Goal: Download file/media

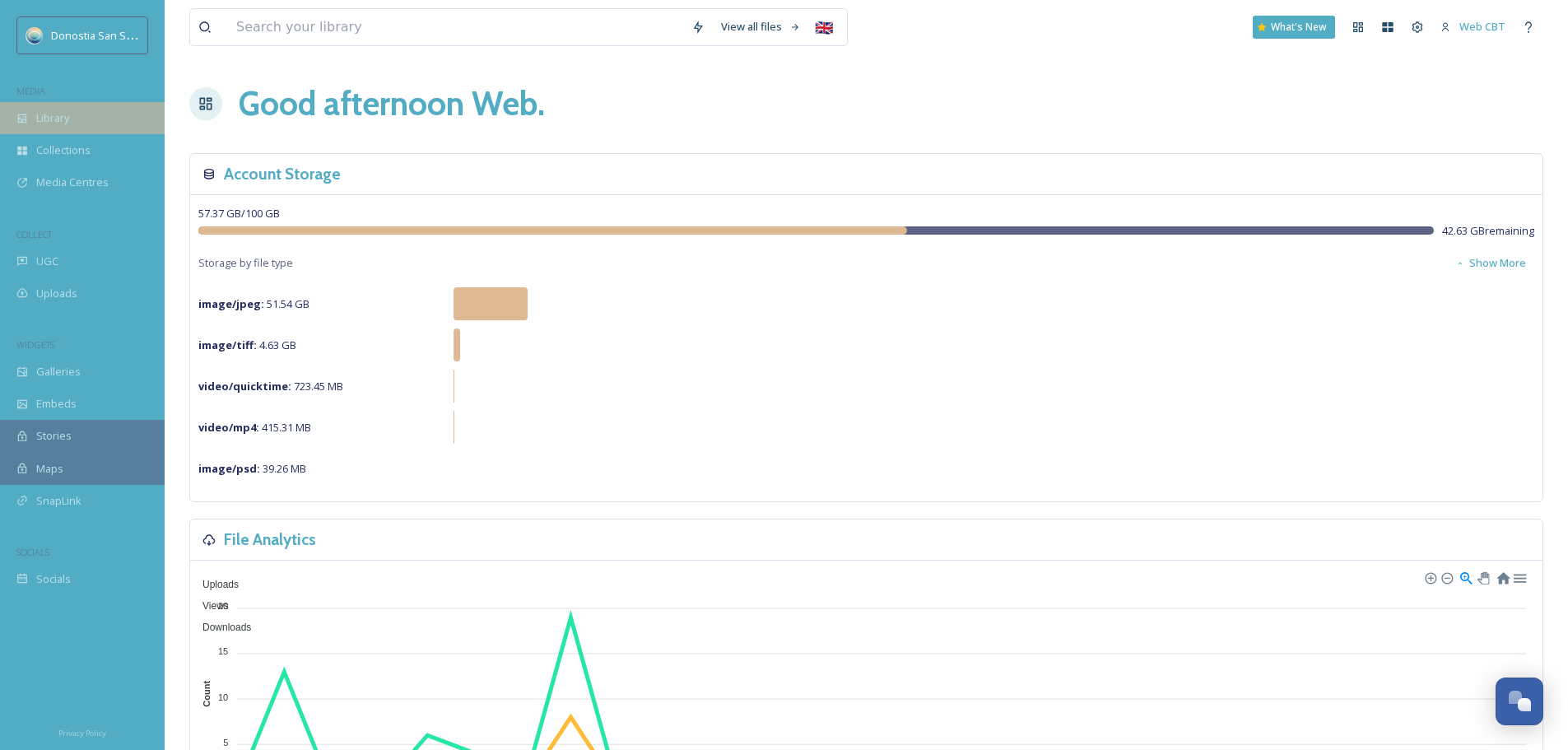
click at [90, 111] on div "Library" at bounding box center [82, 118] width 165 height 32
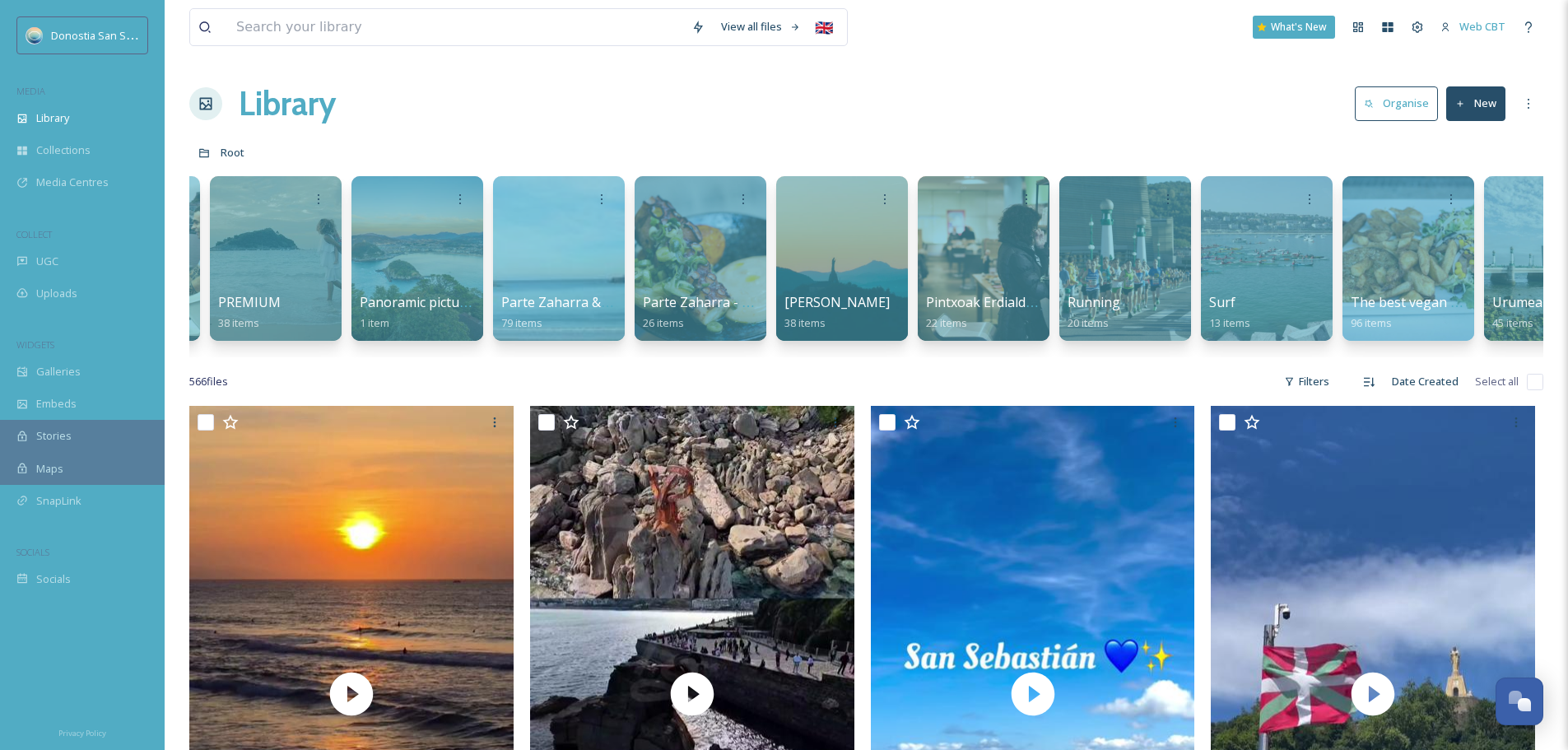
scroll to position [0, 5301]
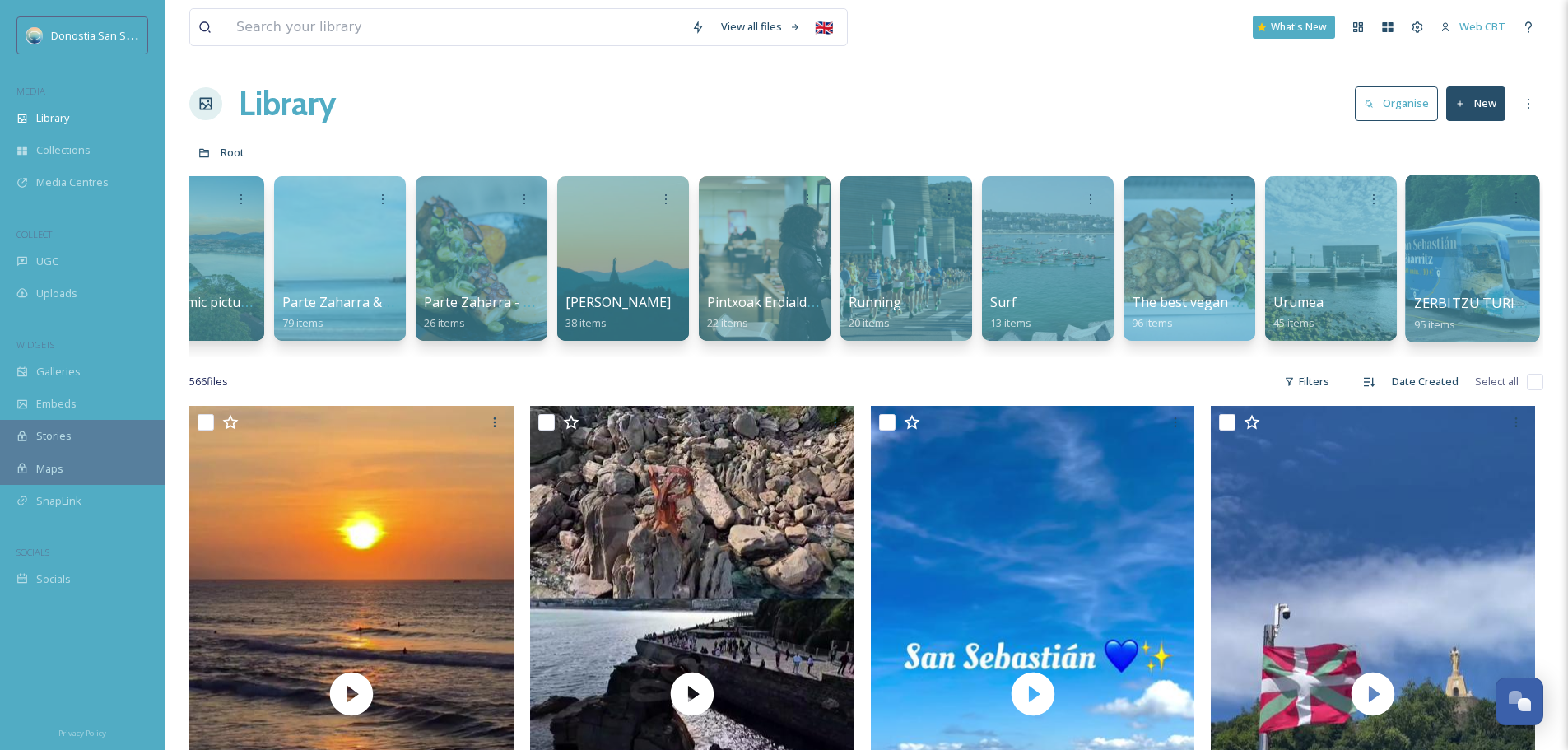
click at [1440, 293] on div at bounding box center [1473, 259] width 134 height 168
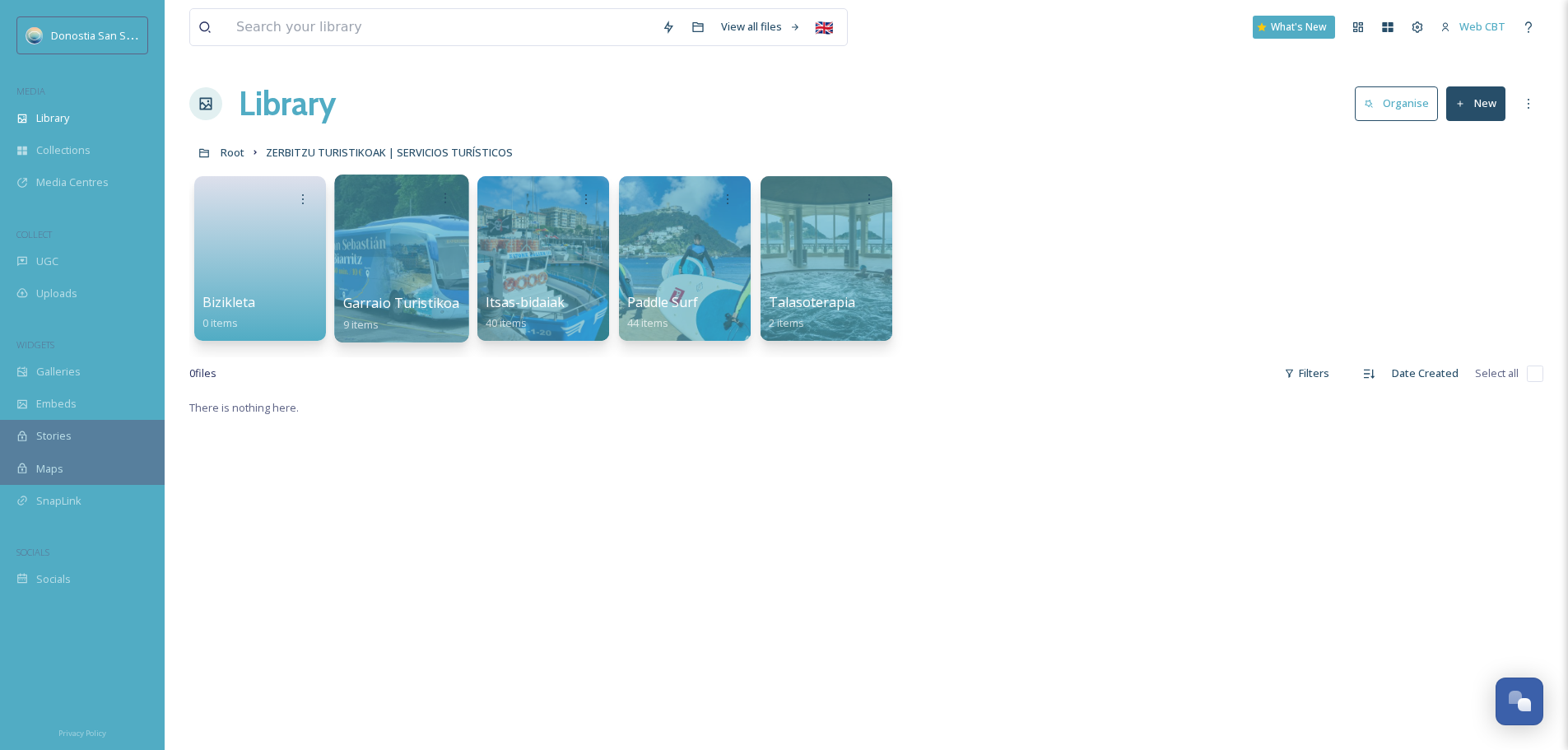
click at [443, 276] on div at bounding box center [401, 259] width 134 height 168
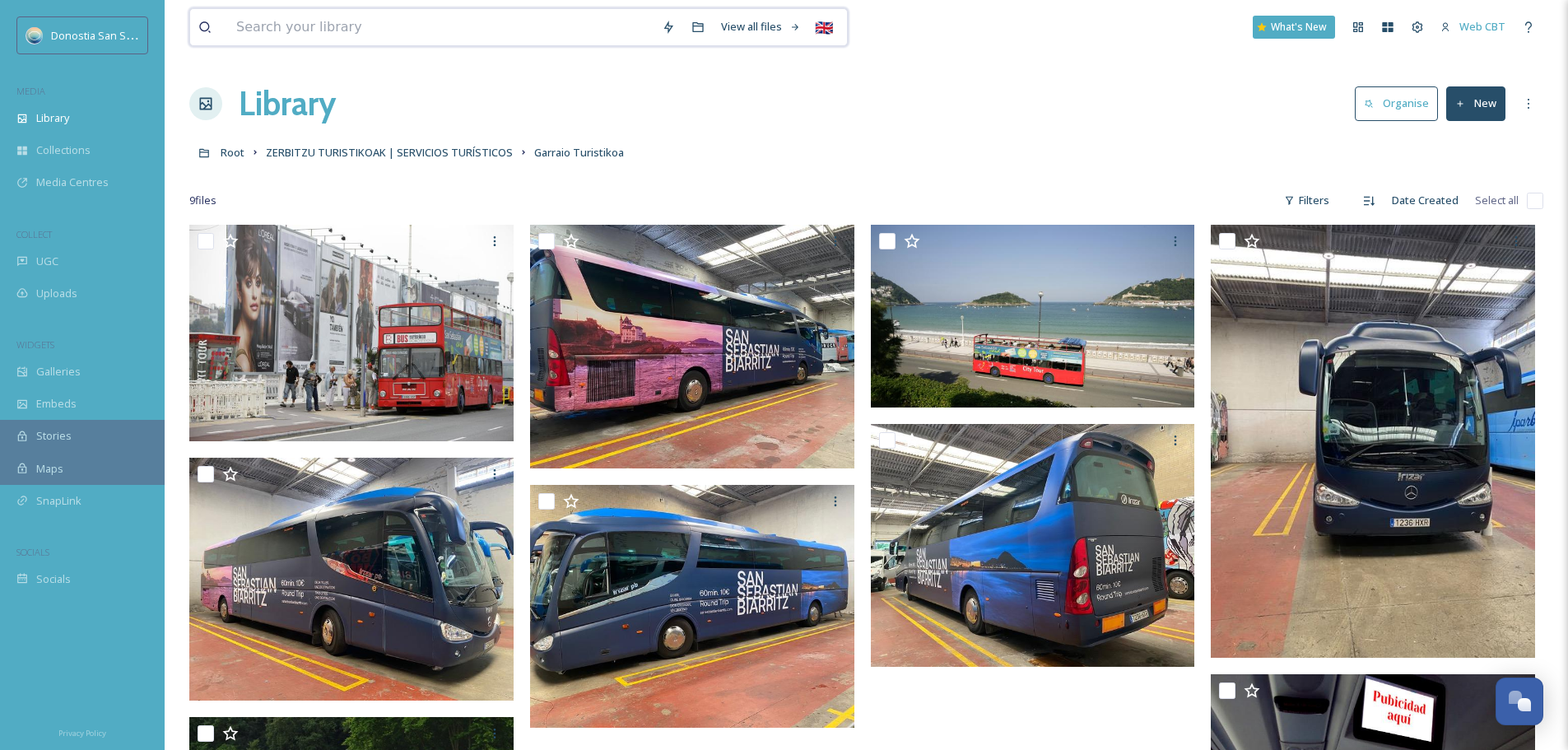
click at [315, 29] on input at bounding box center [441, 27] width 425 height 37
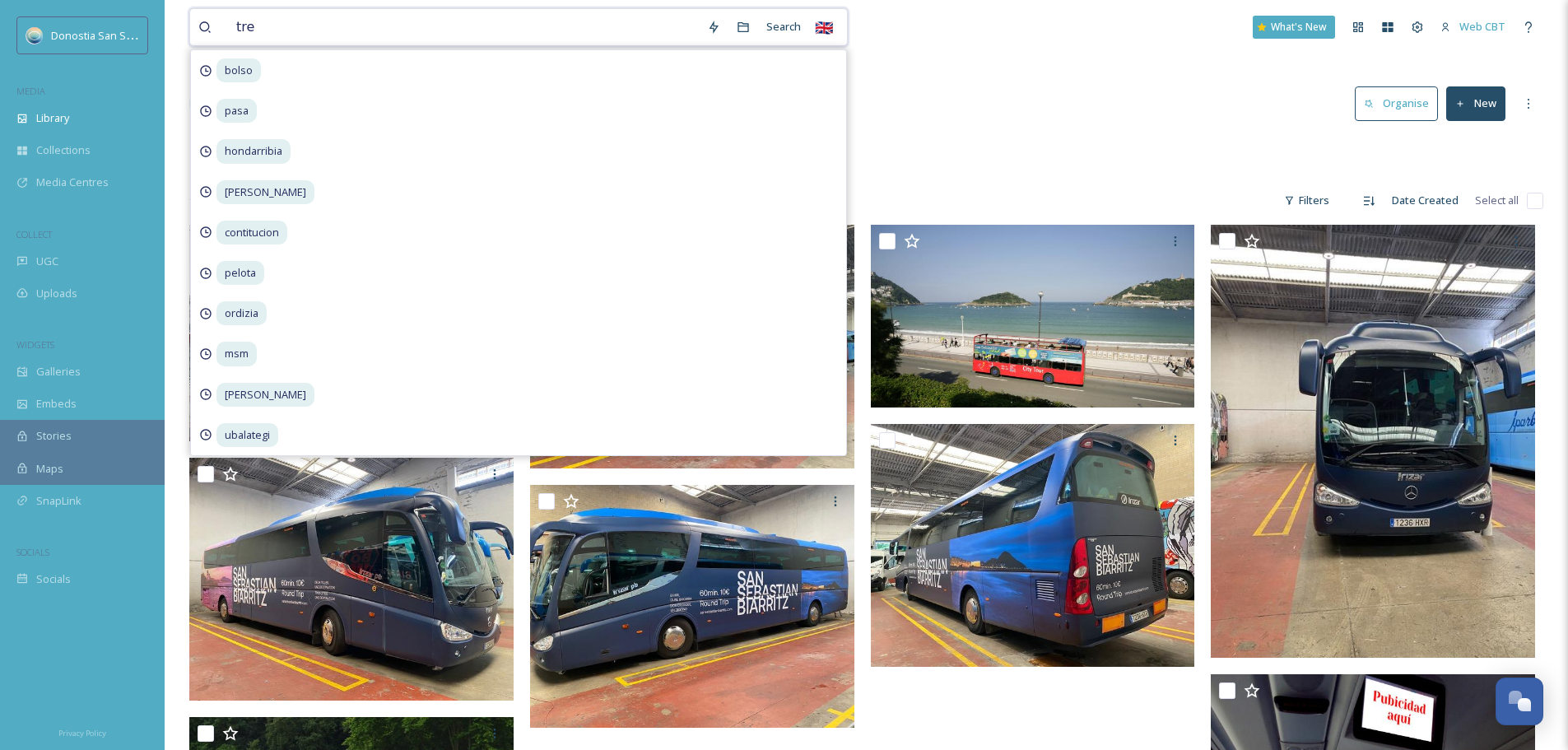
type input "tren"
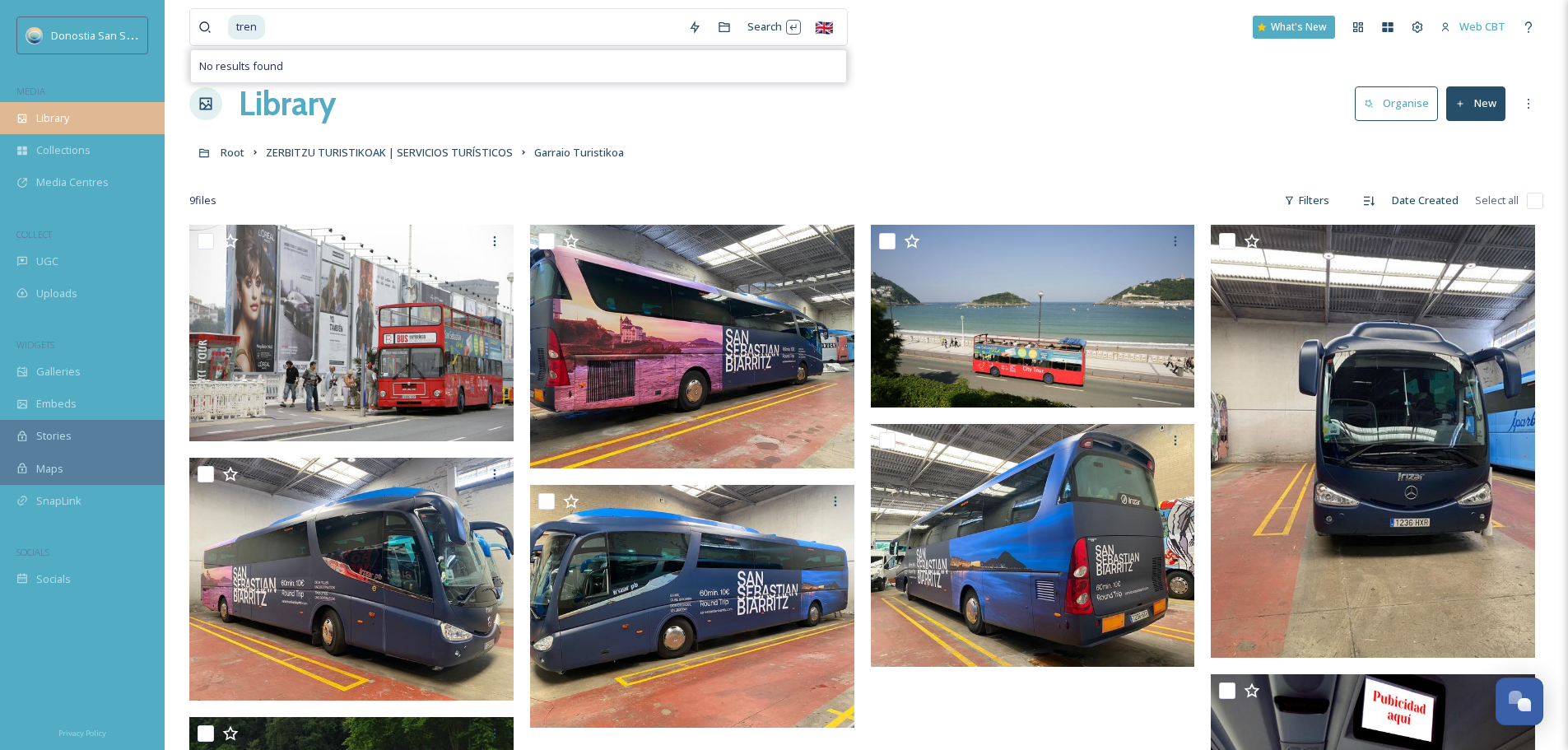
click at [88, 112] on div "Library" at bounding box center [82, 118] width 165 height 32
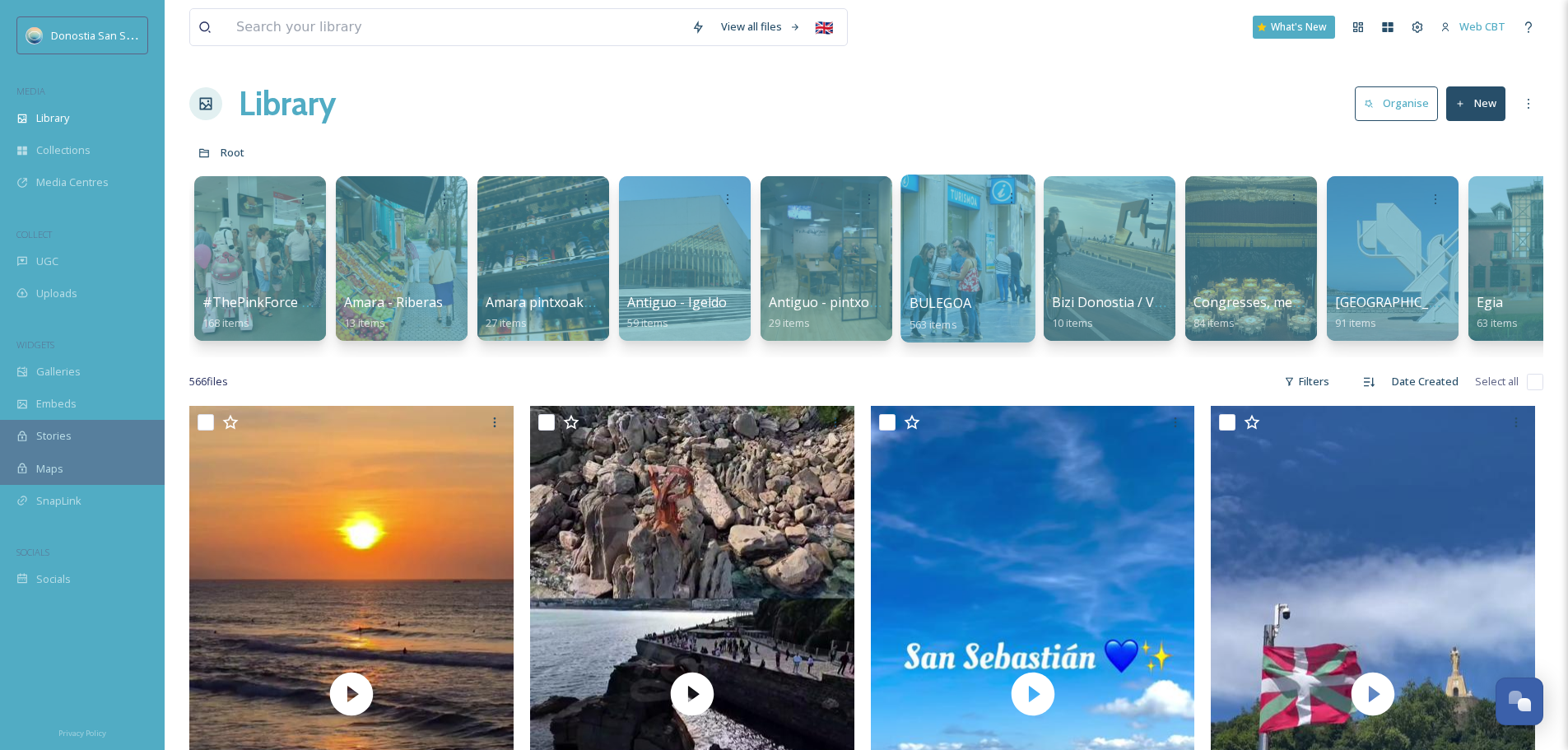
click at [995, 261] on div at bounding box center [968, 259] width 134 height 168
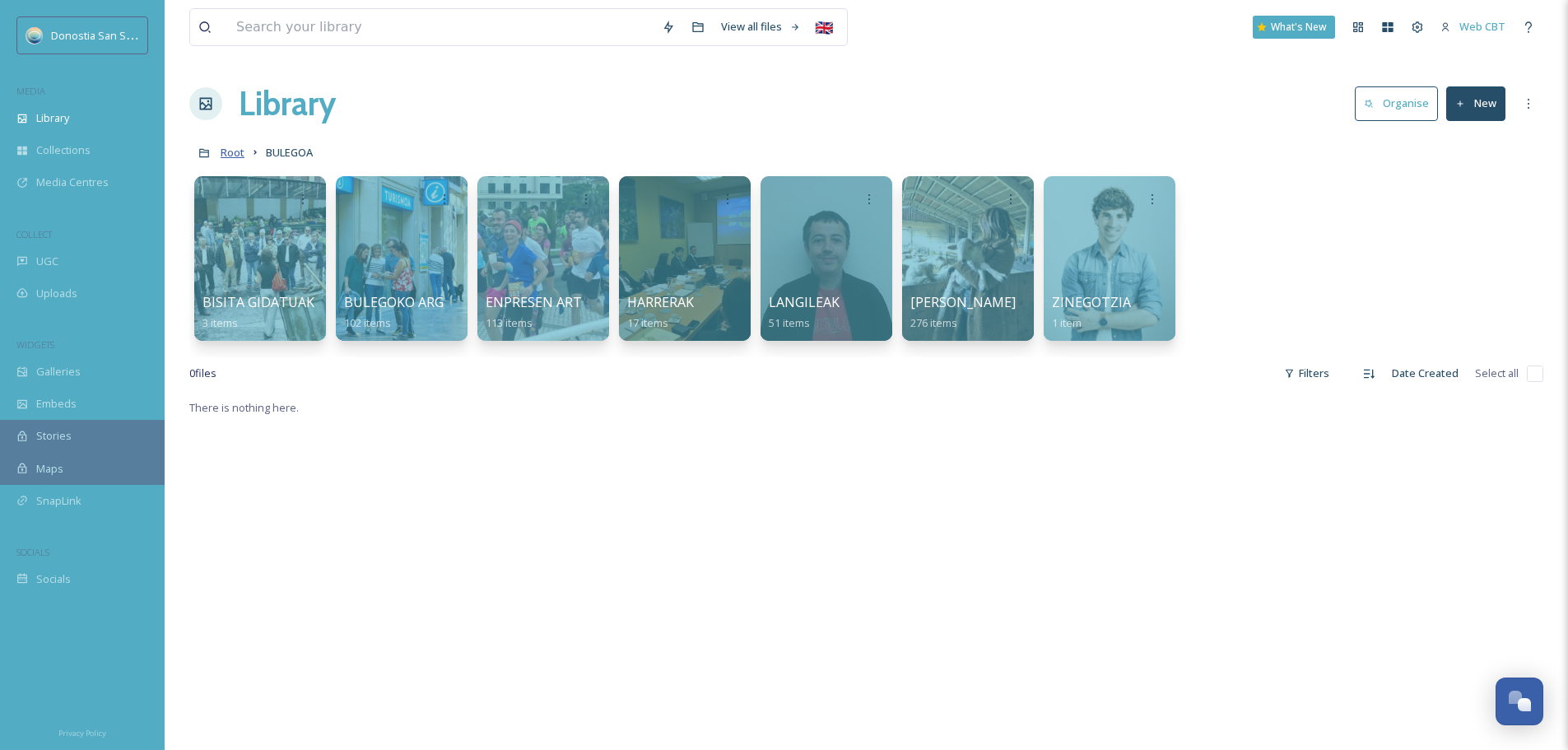
click at [243, 150] on span "Root" at bounding box center [232, 152] width 24 height 15
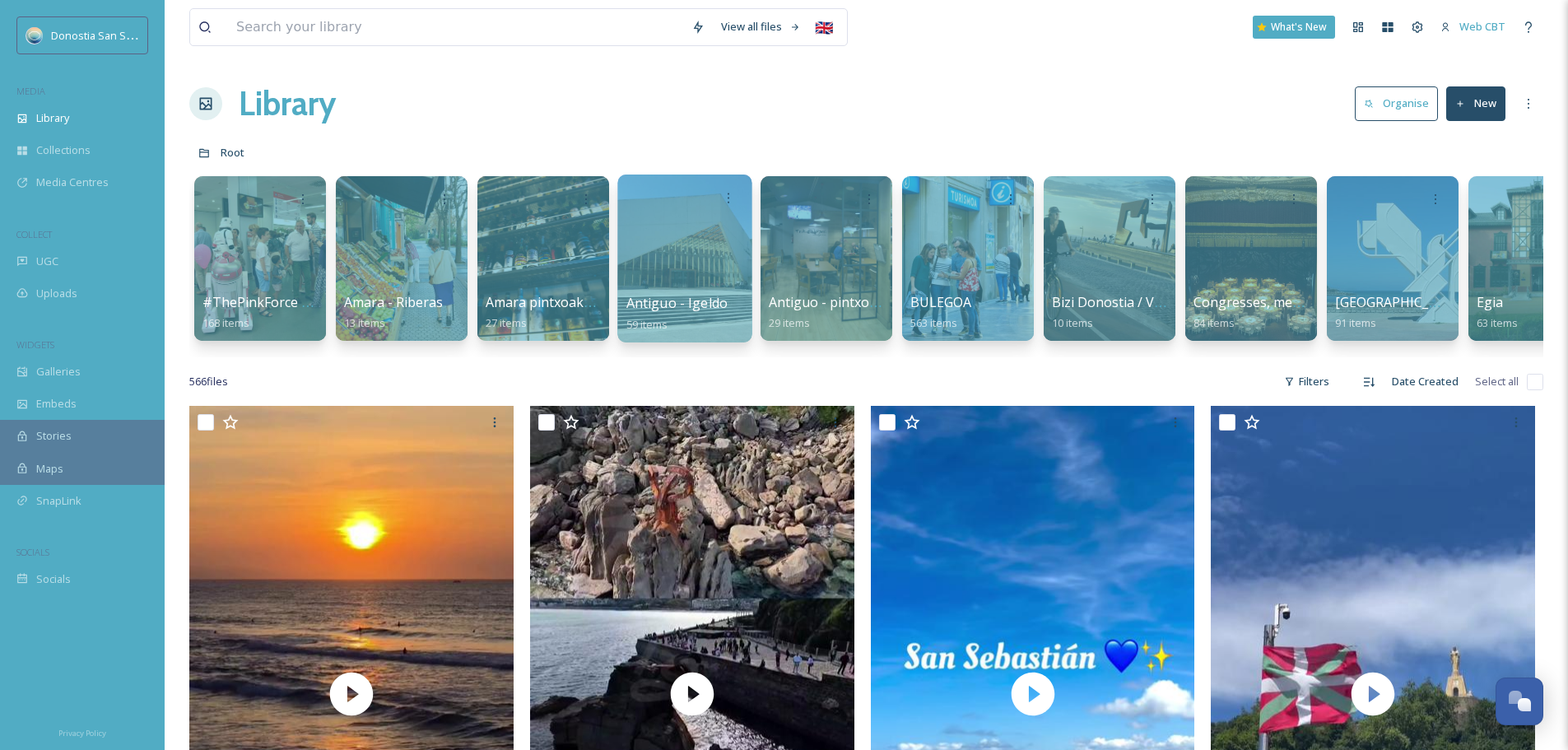
click at [704, 237] on div at bounding box center [684, 259] width 134 height 168
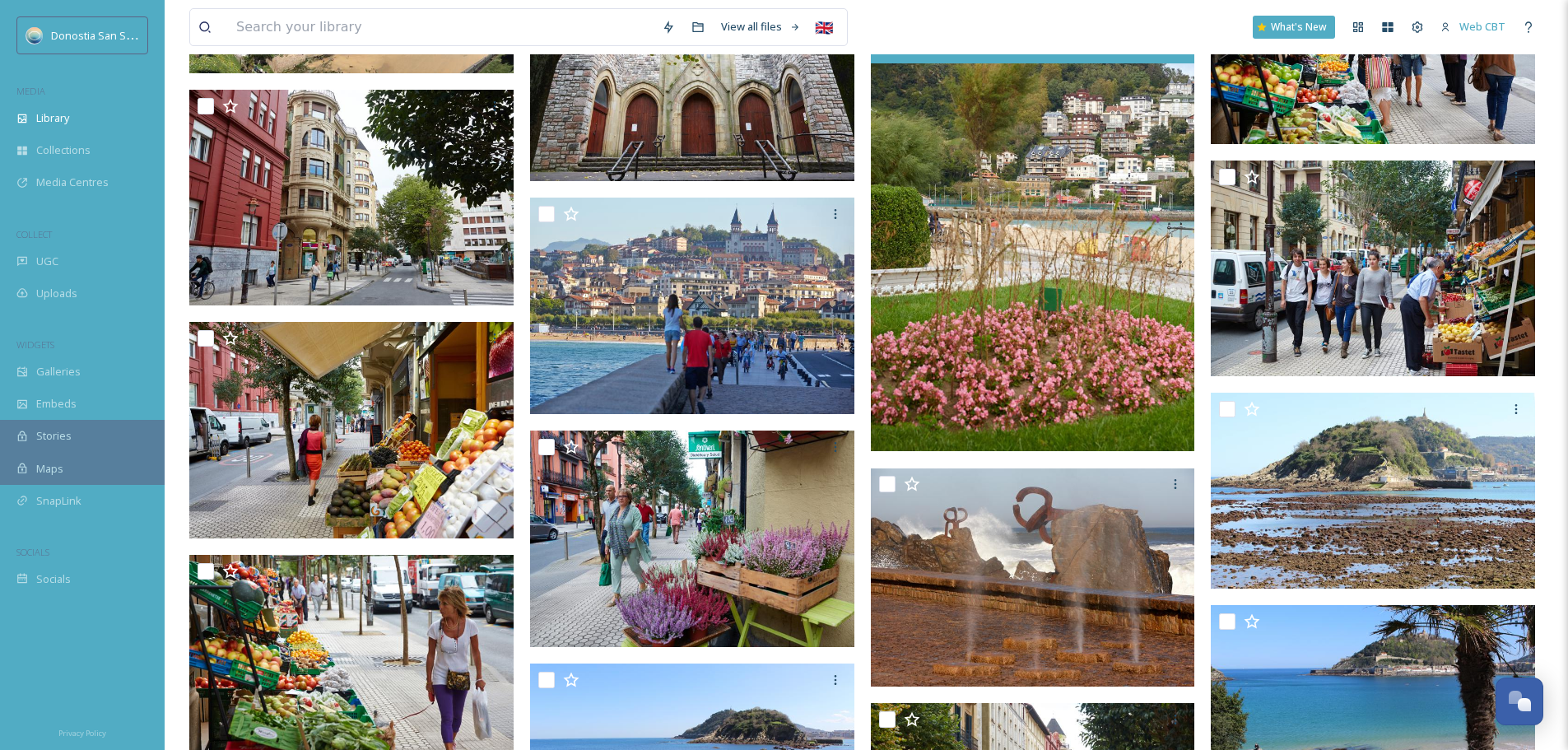
scroll to position [1234, 0]
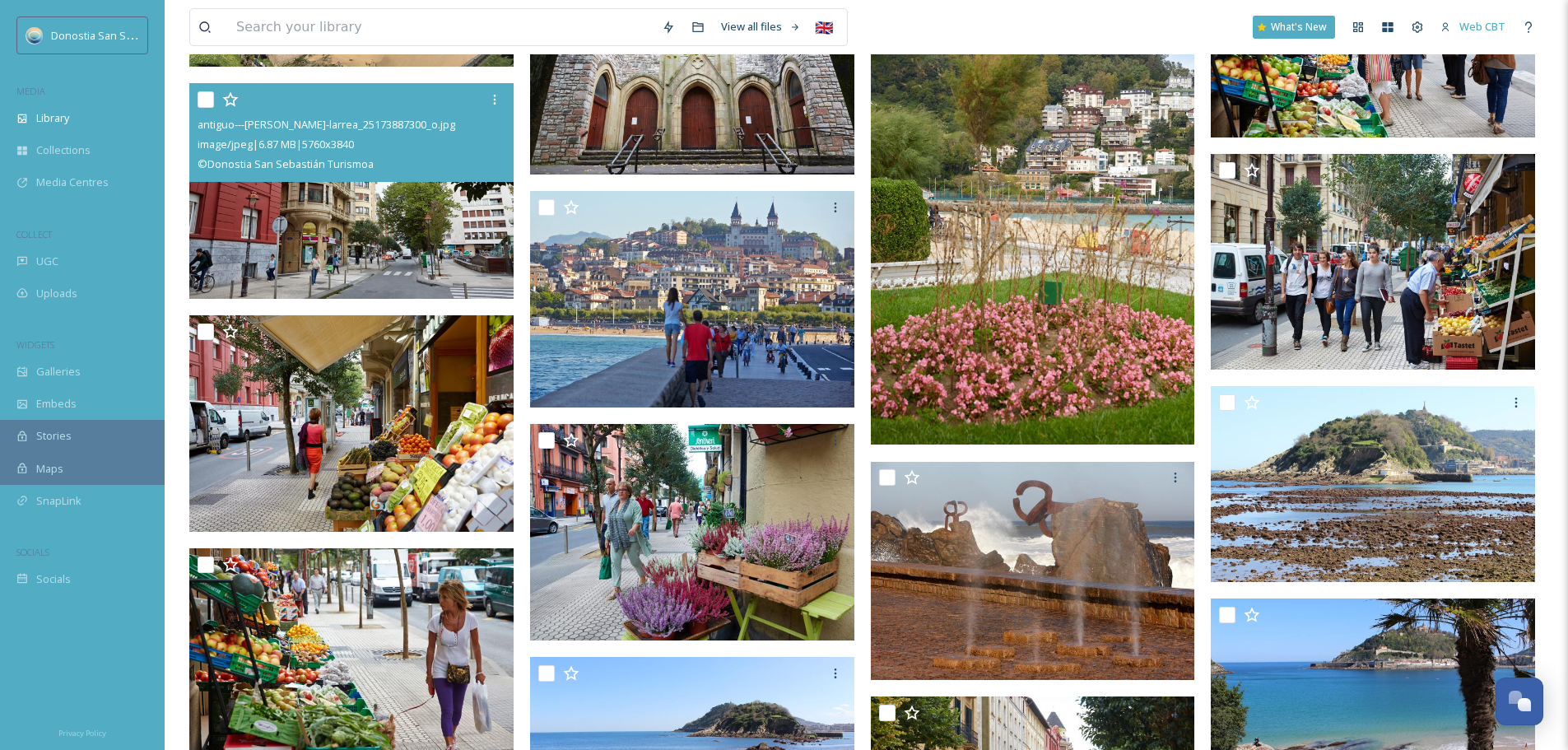
click at [396, 253] on img at bounding box center [351, 191] width 325 height 217
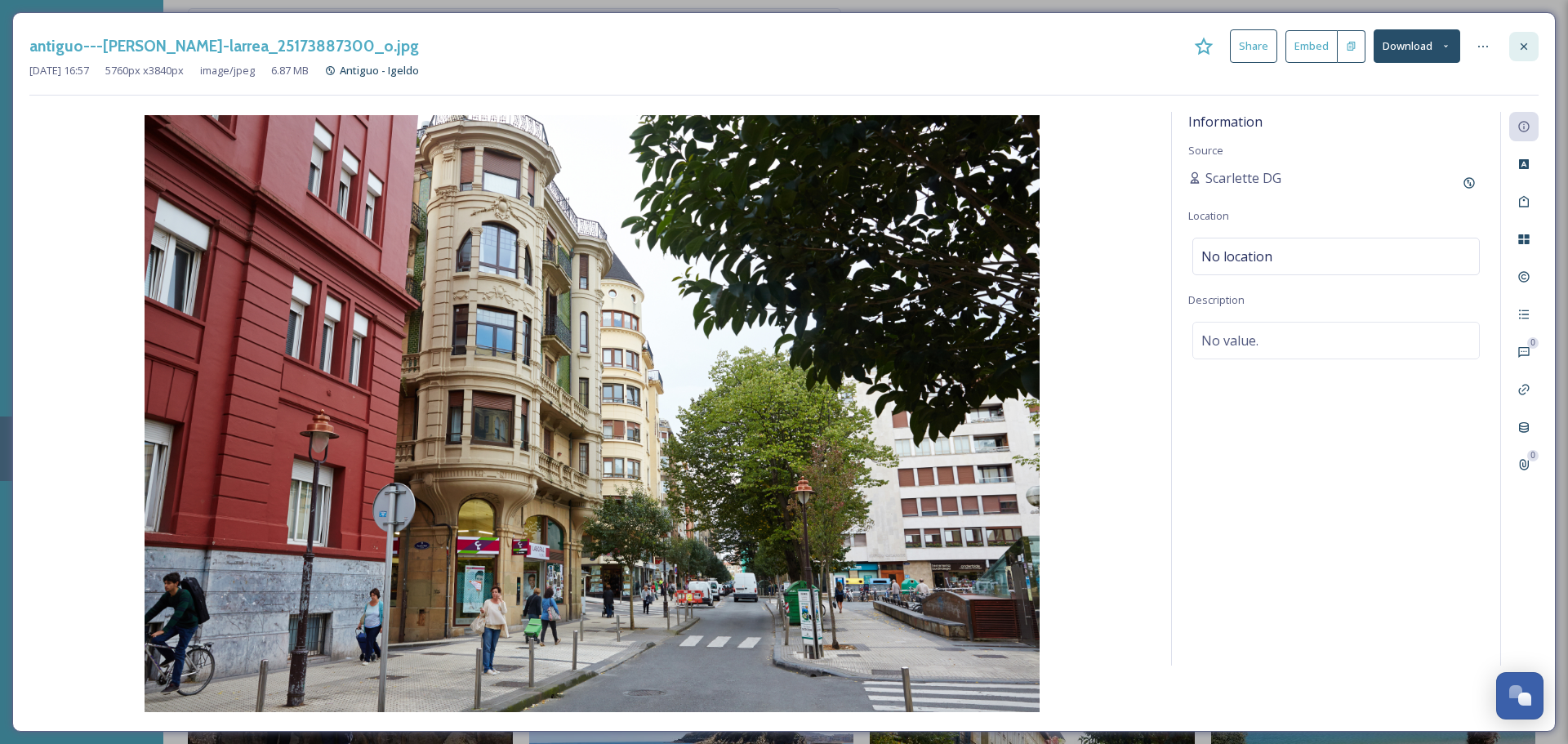
click at [1530, 45] on icon at bounding box center [1524, 46] width 13 height 13
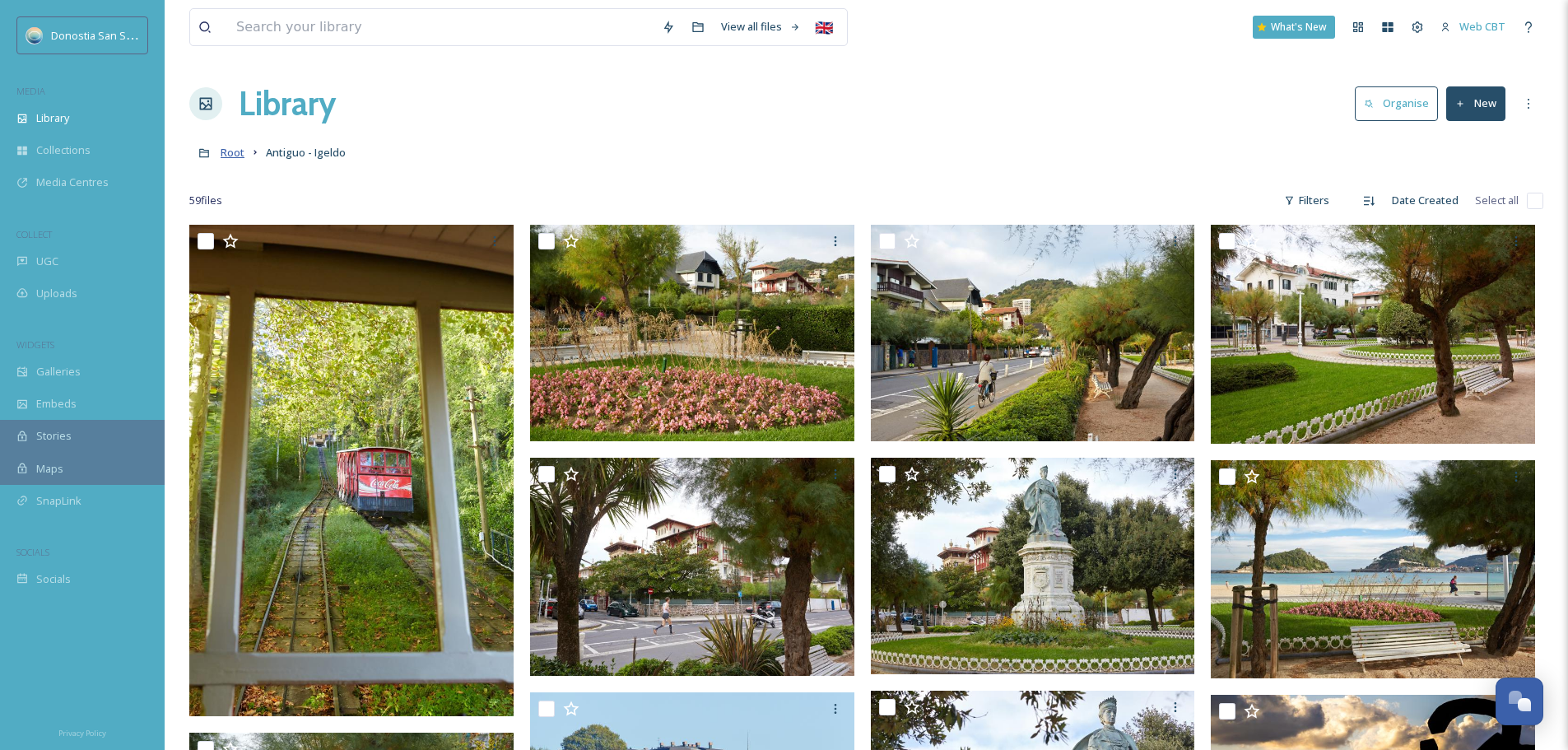
click at [239, 150] on span "Root" at bounding box center [232, 152] width 24 height 15
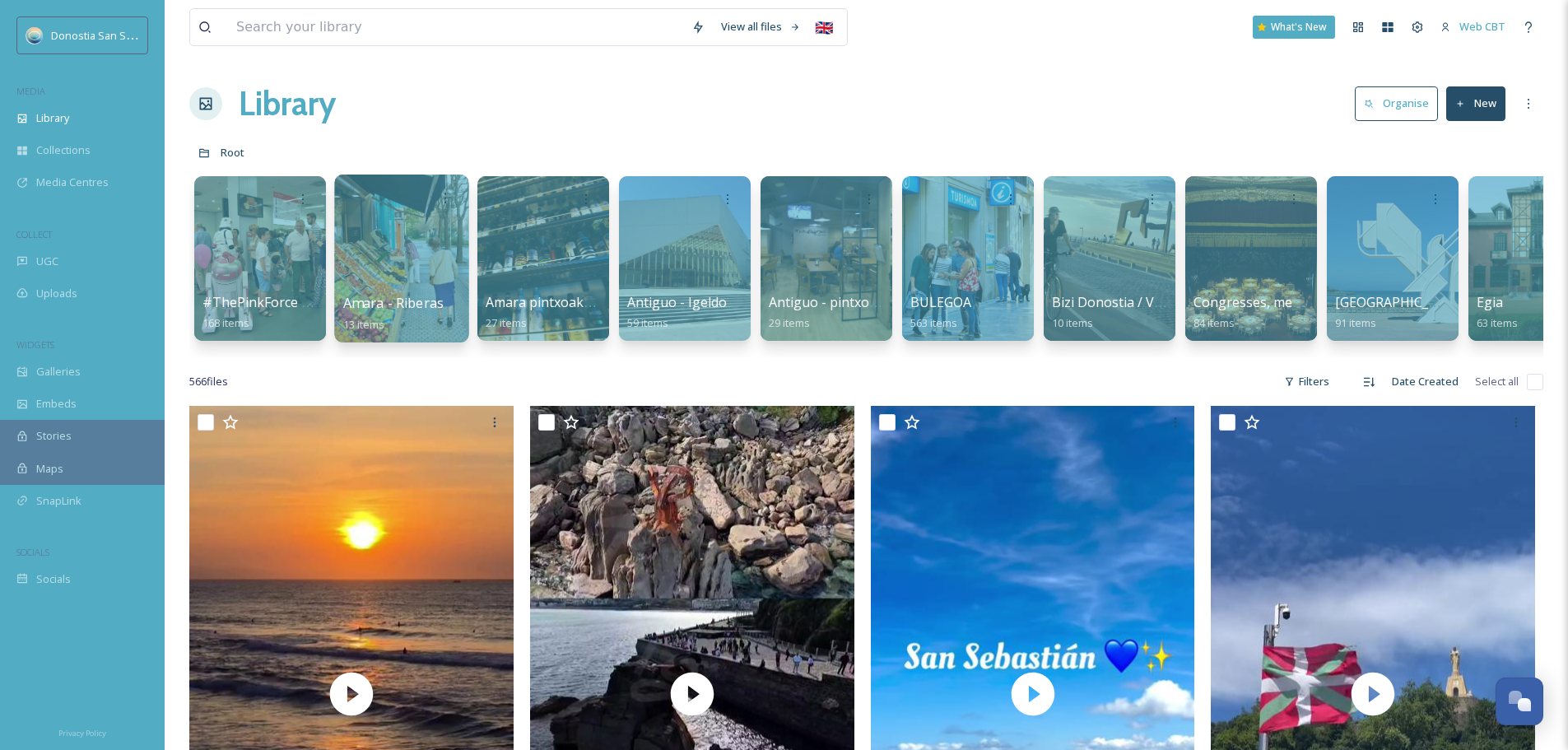
click at [400, 301] on span "Amara - Riberas" at bounding box center [393, 303] width 101 height 18
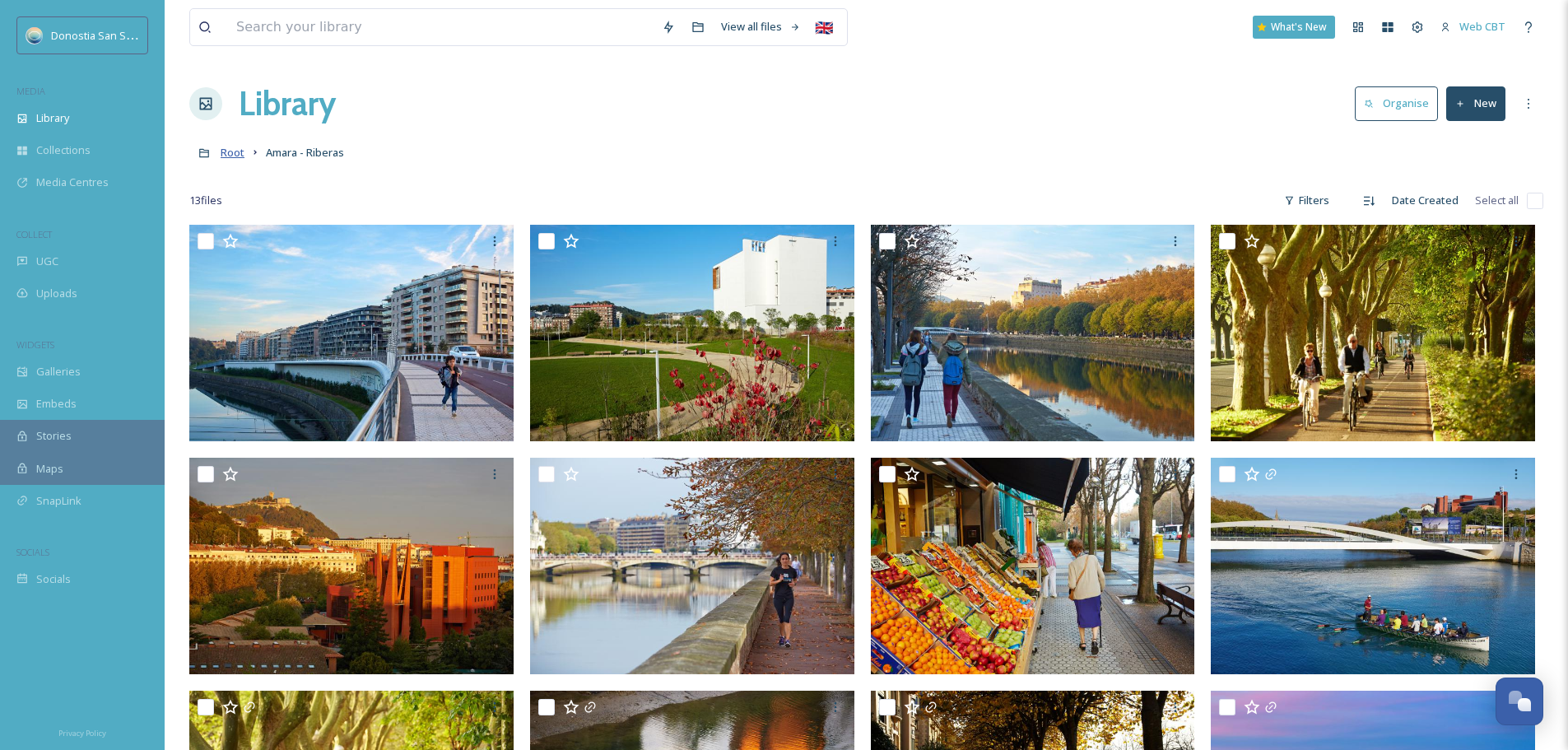
click at [235, 153] on span "Root" at bounding box center [232, 152] width 24 height 15
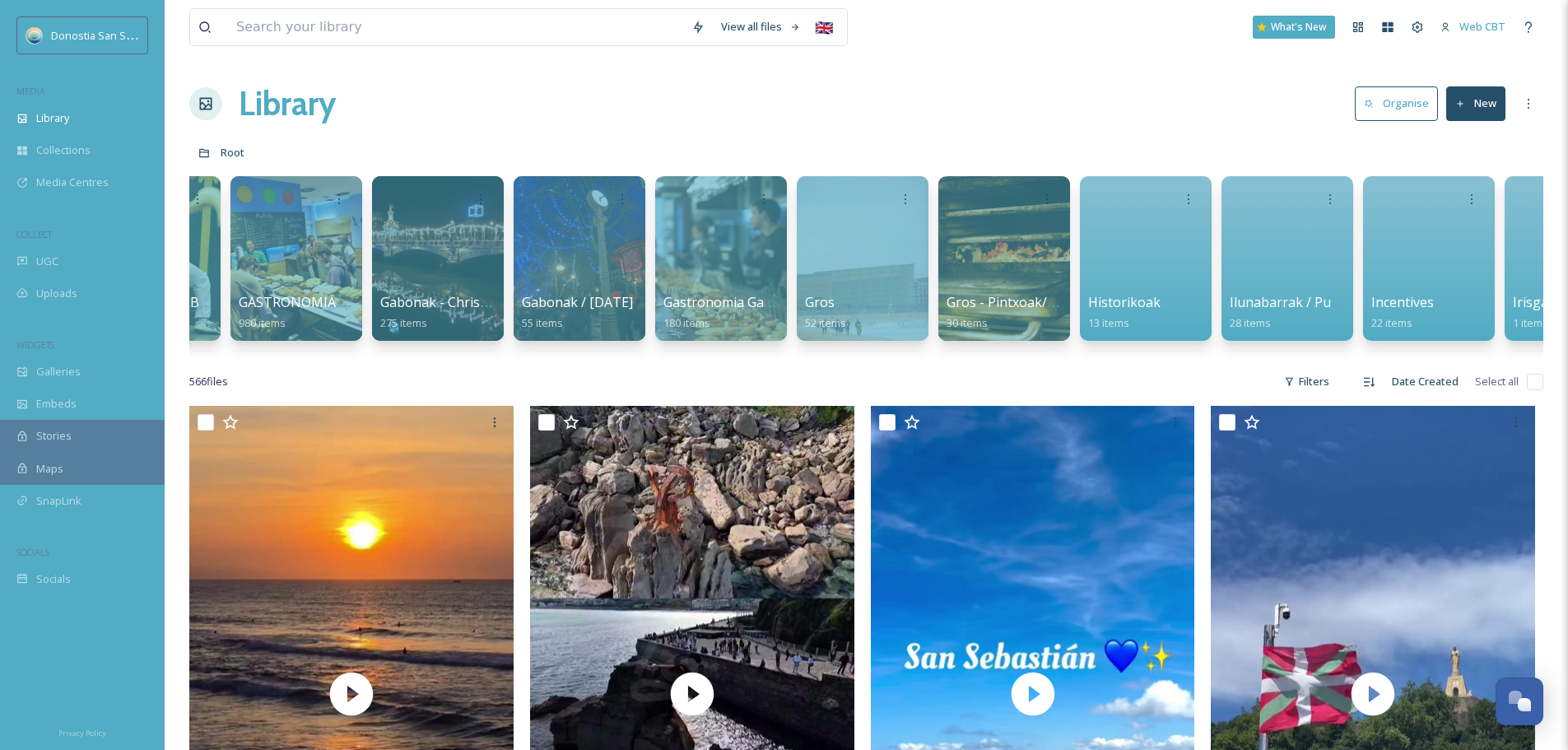
scroll to position [0, 2228]
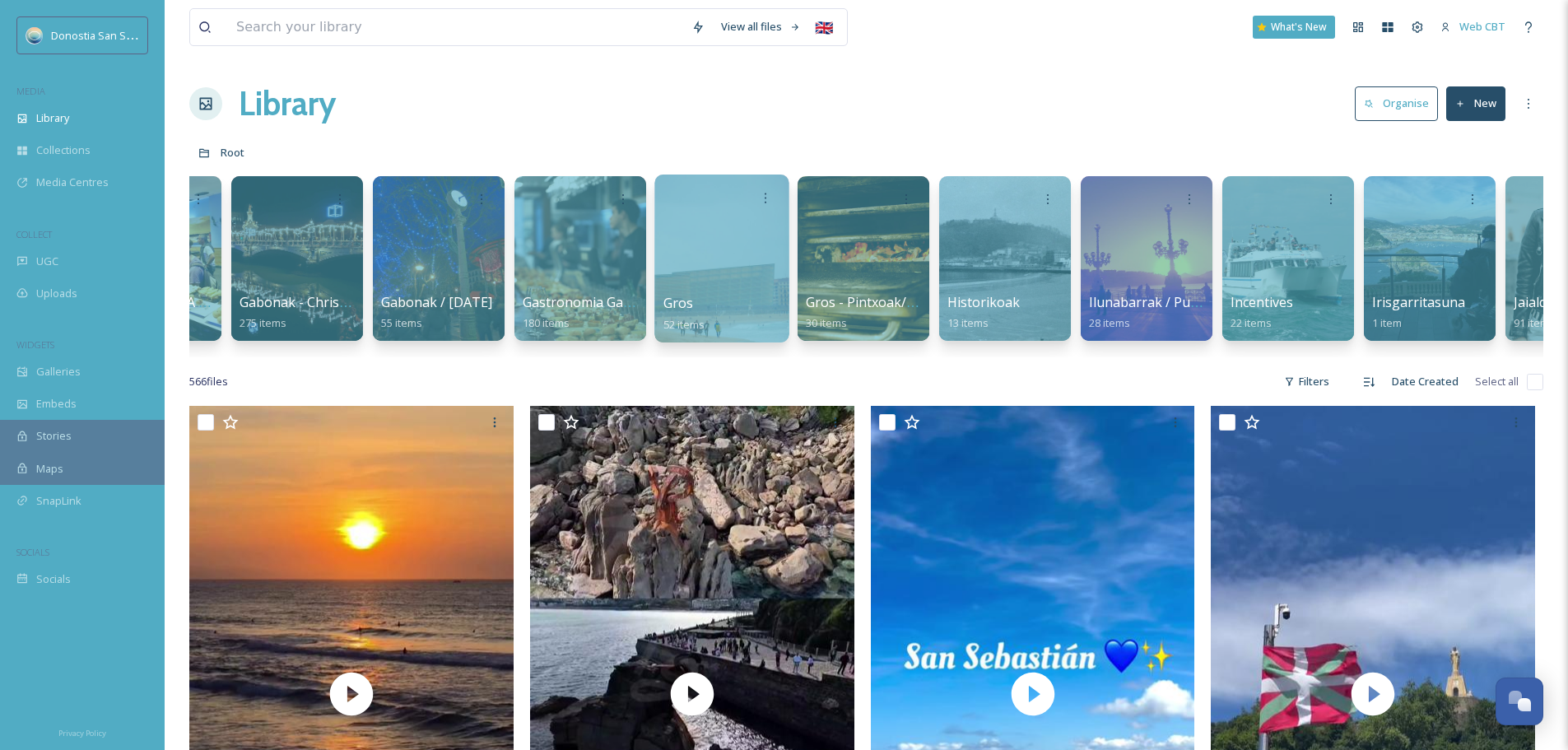
click at [711, 284] on div at bounding box center [722, 259] width 134 height 168
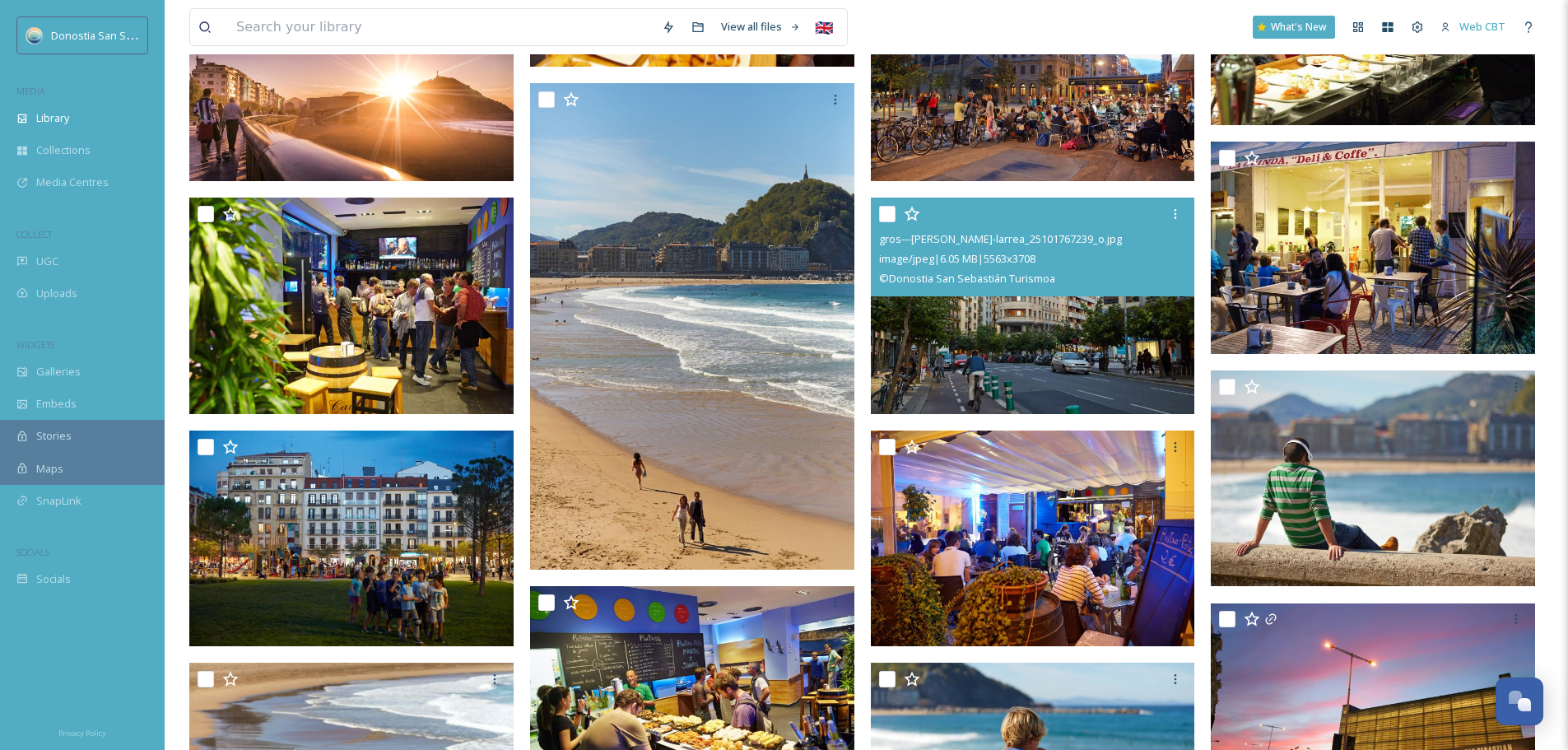
scroll to position [1234, 0]
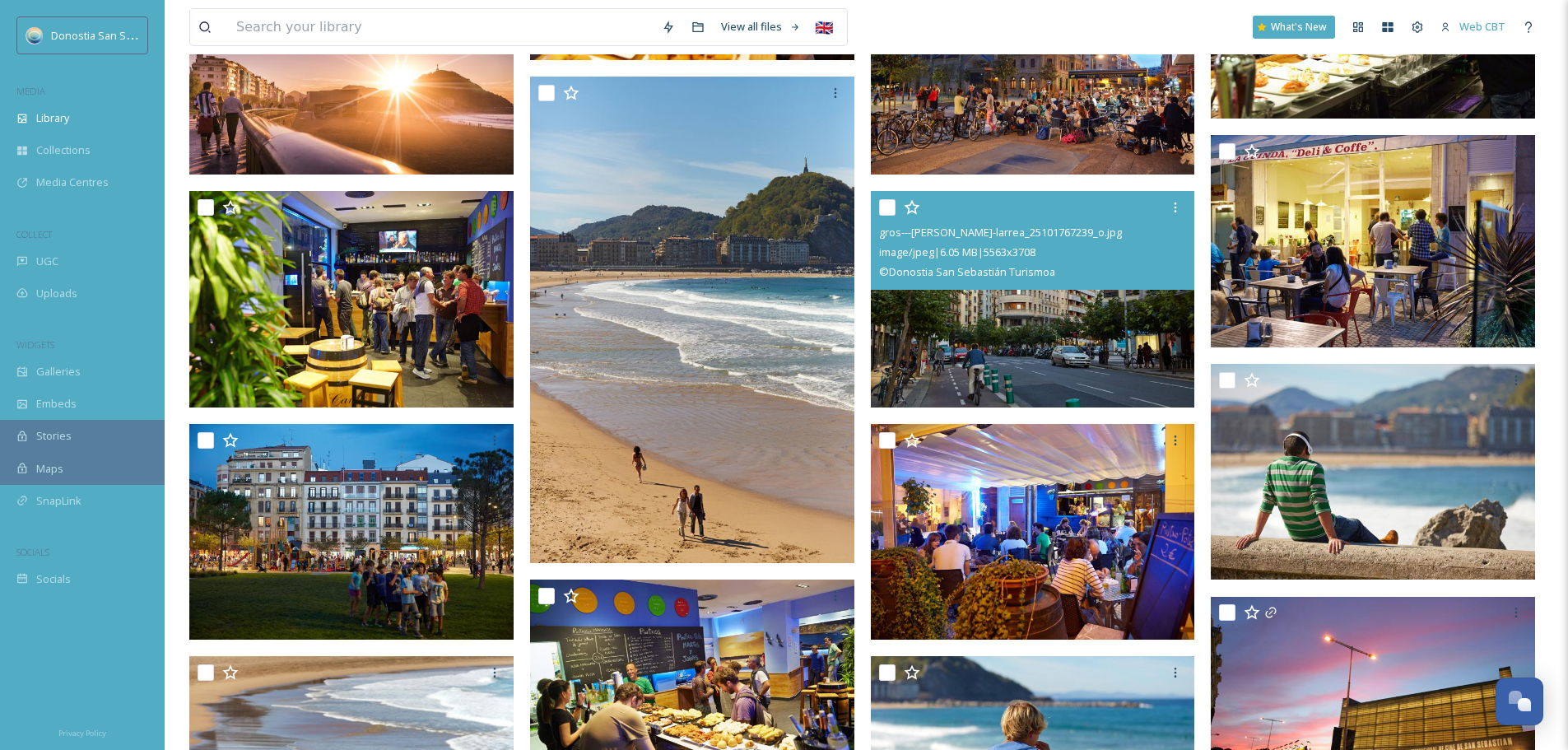
click at [1102, 335] on img at bounding box center [1034, 299] width 325 height 217
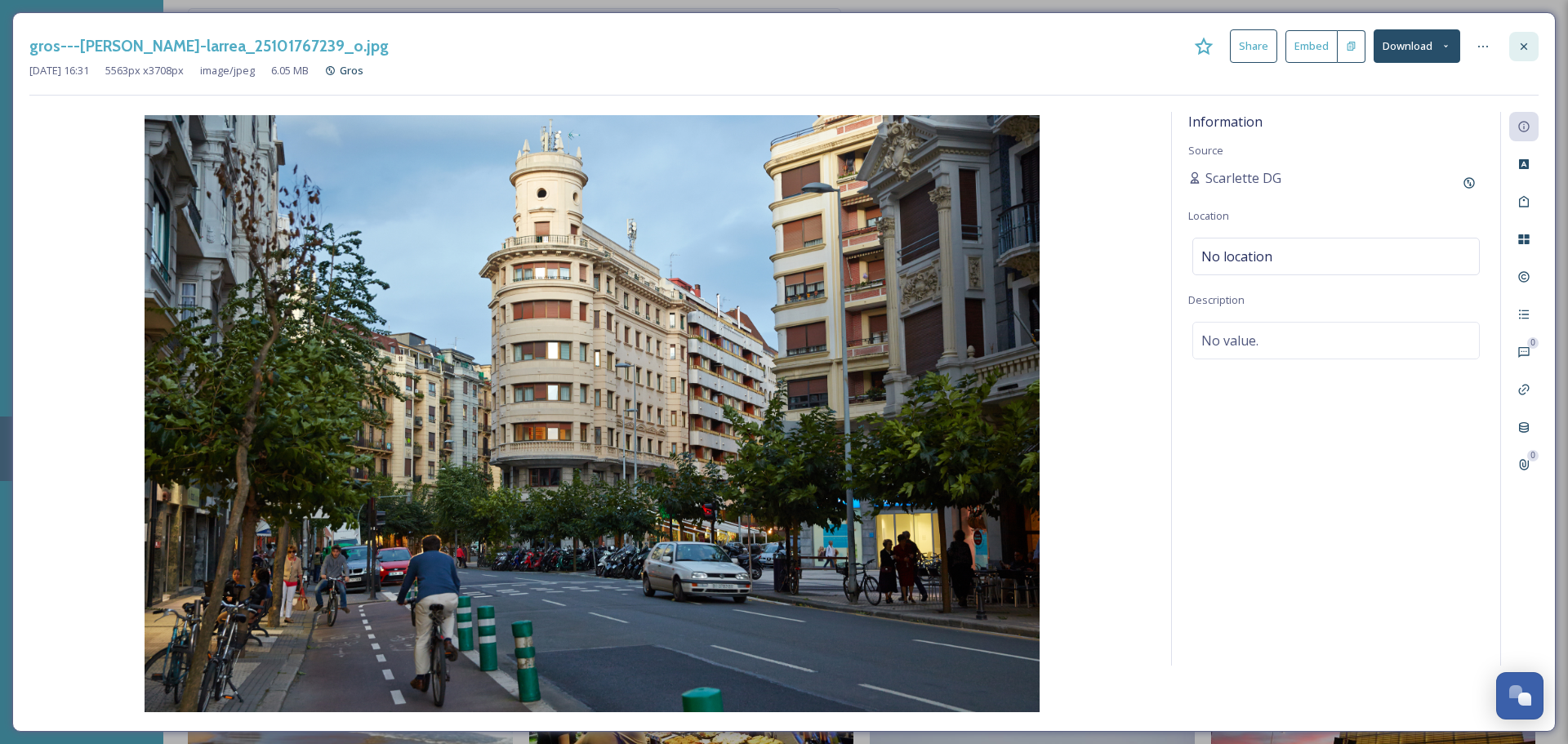
click at [1522, 49] on icon at bounding box center [1524, 45] width 6 height 6
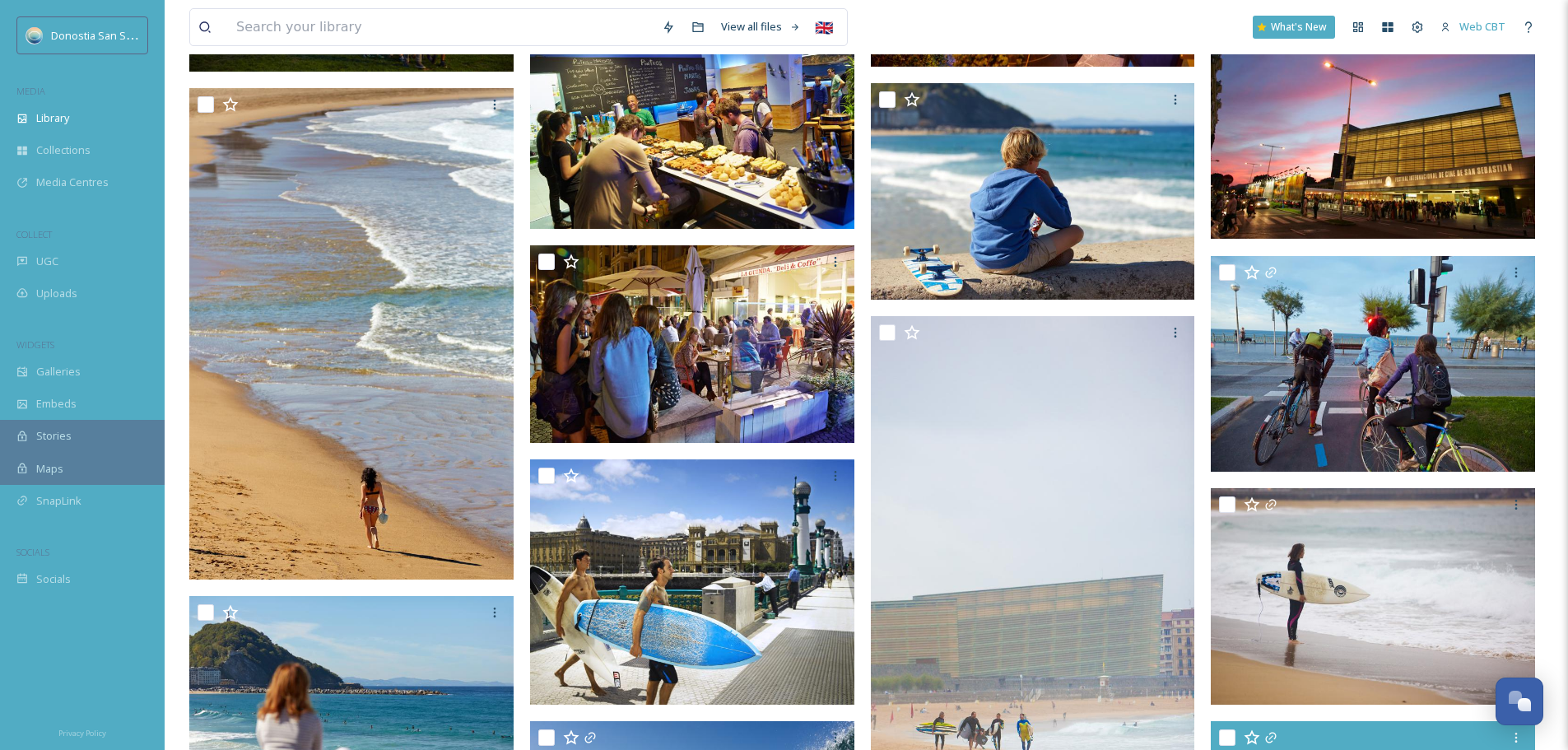
scroll to position [1784, 0]
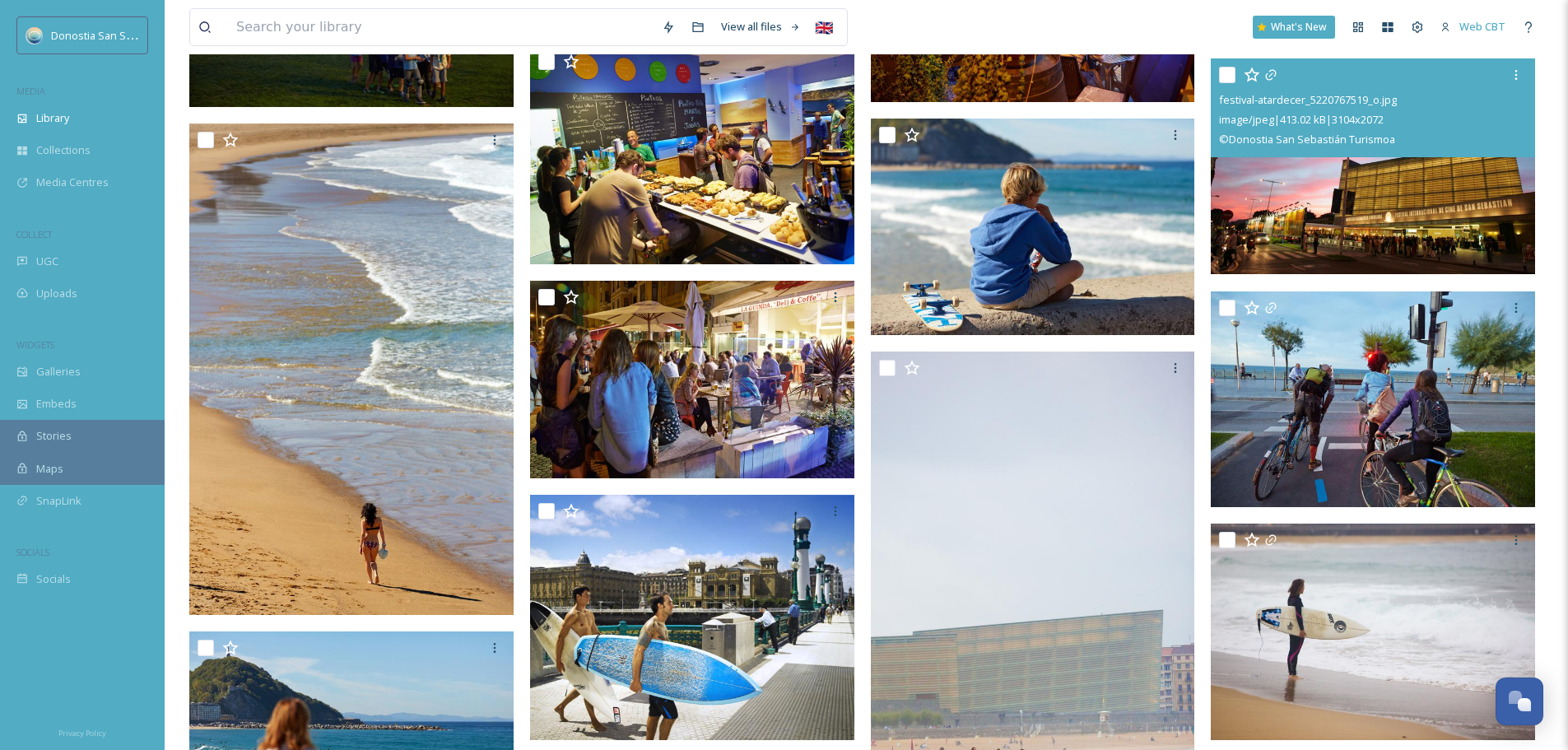
click at [1398, 214] on img at bounding box center [1374, 167] width 325 height 217
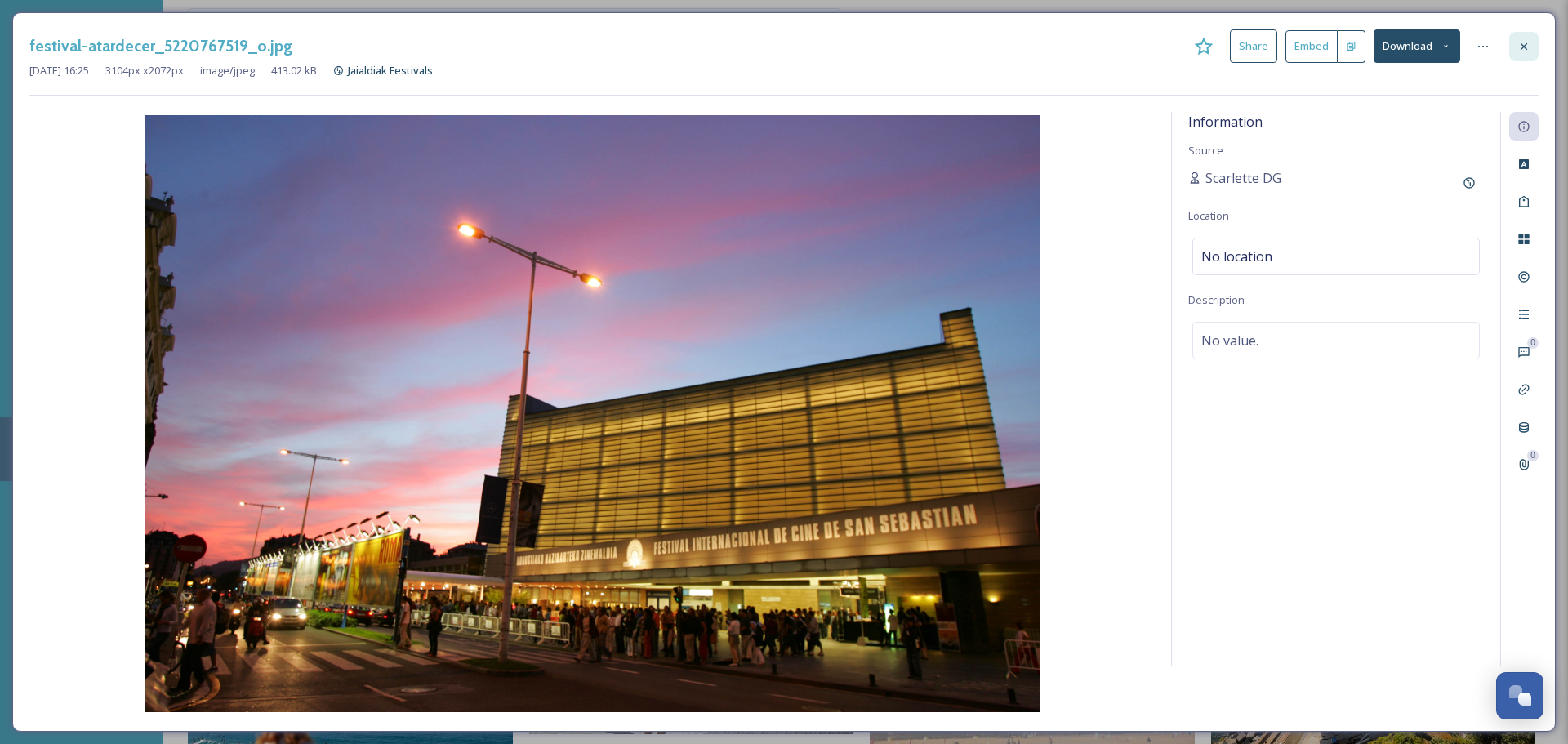
click at [1521, 54] on div at bounding box center [1524, 46] width 29 height 29
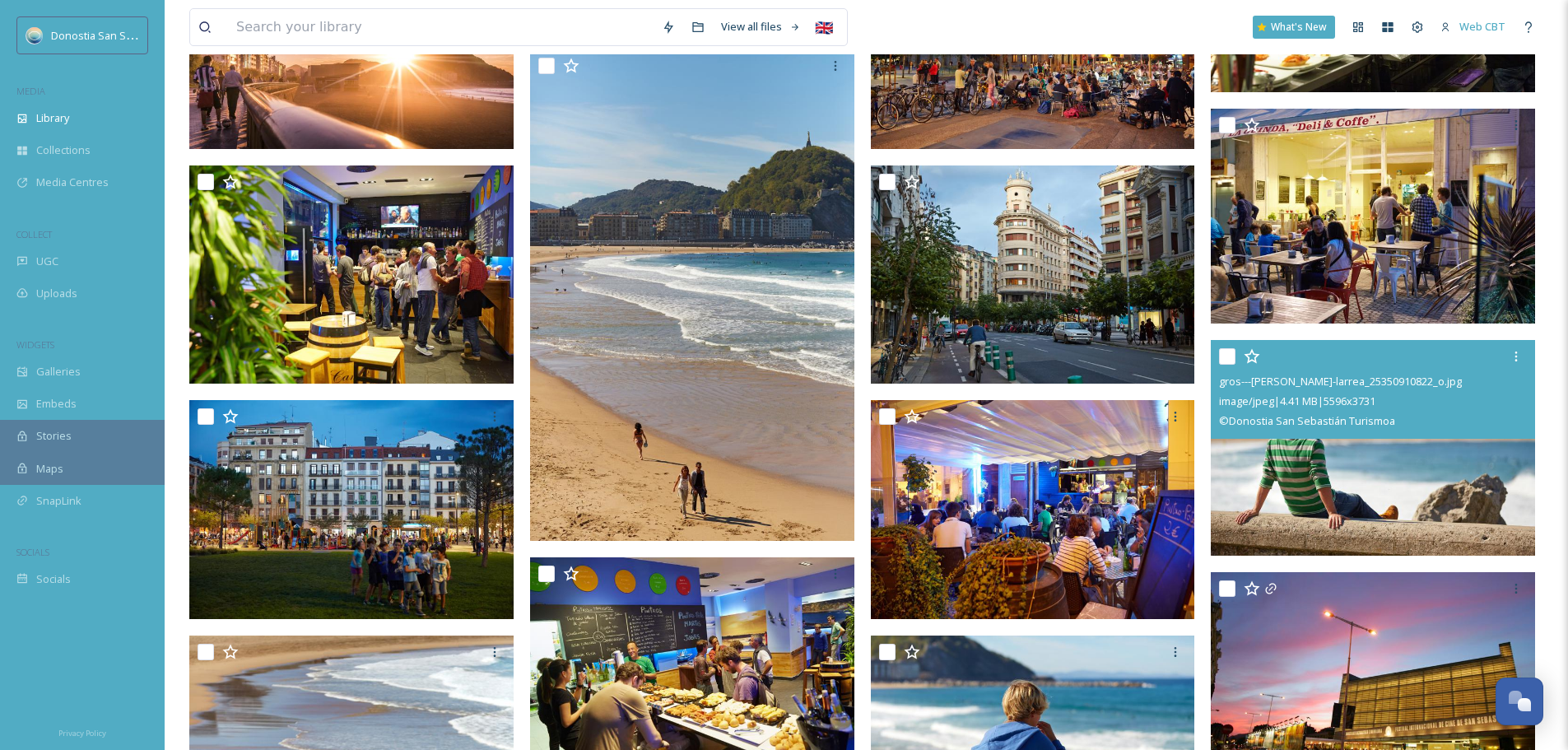
scroll to position [1207, 0]
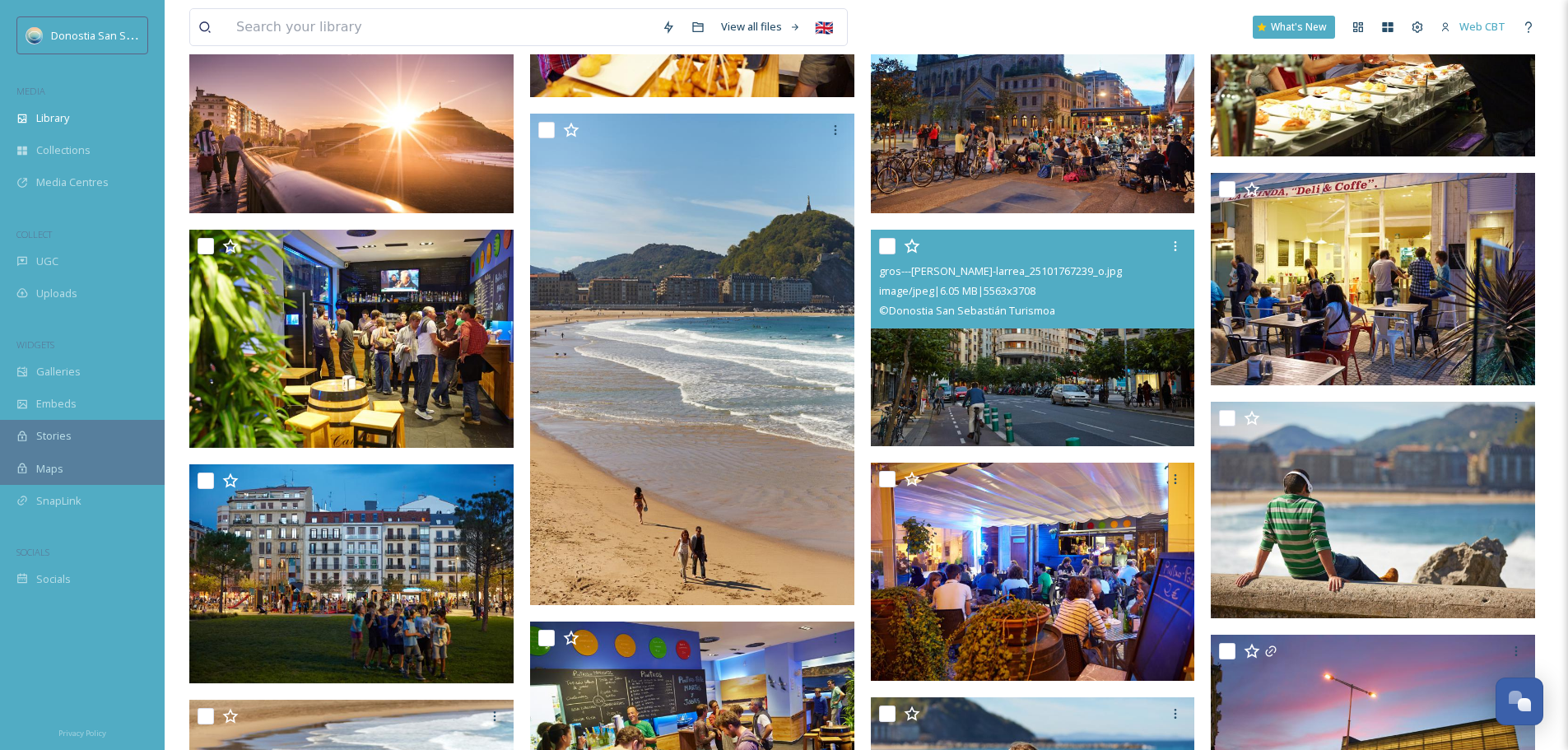
click at [1124, 390] on img at bounding box center [1034, 338] width 325 height 217
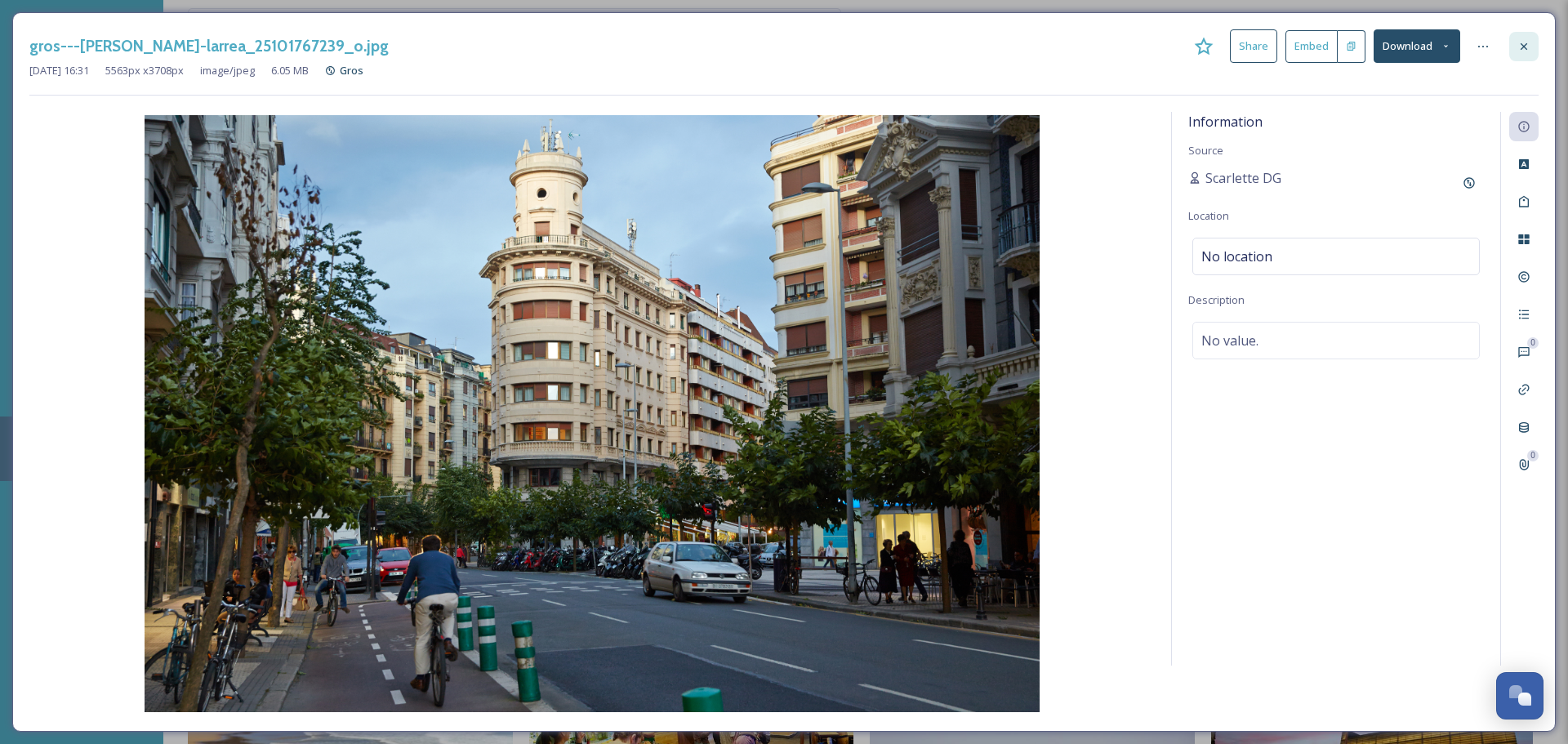
click at [1526, 37] on div at bounding box center [1524, 46] width 29 height 29
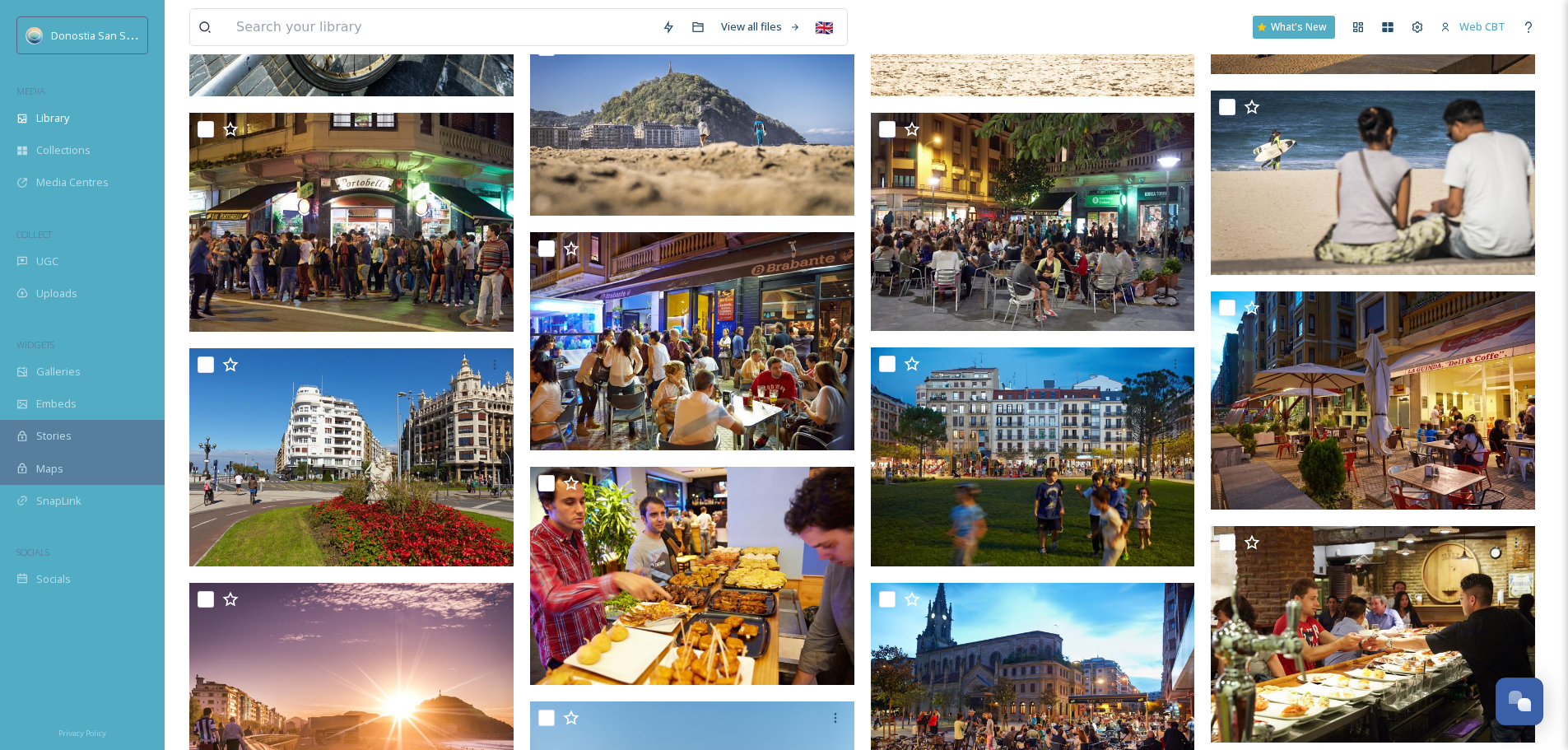
scroll to position [631, 0]
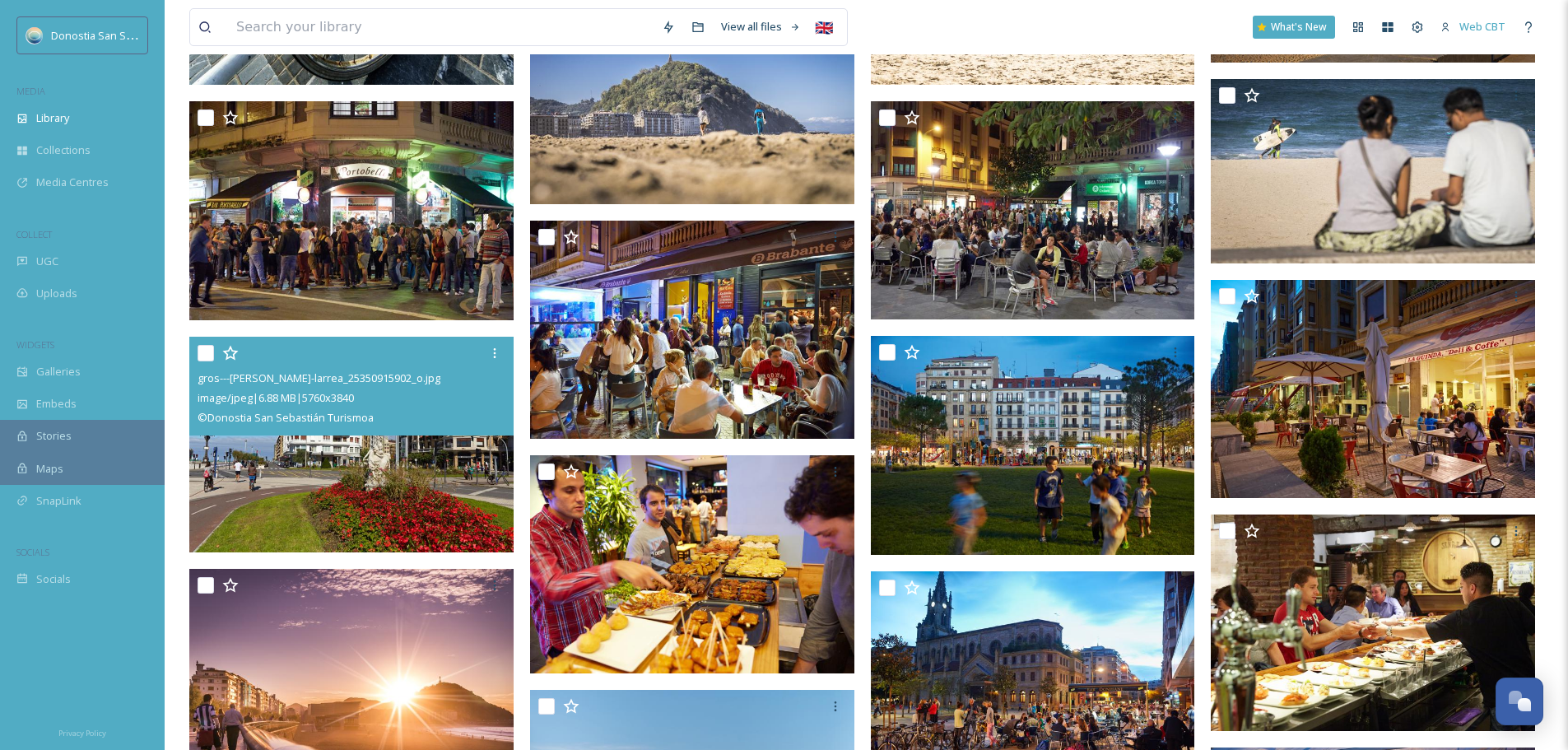
click at [300, 468] on img at bounding box center [351, 444] width 325 height 217
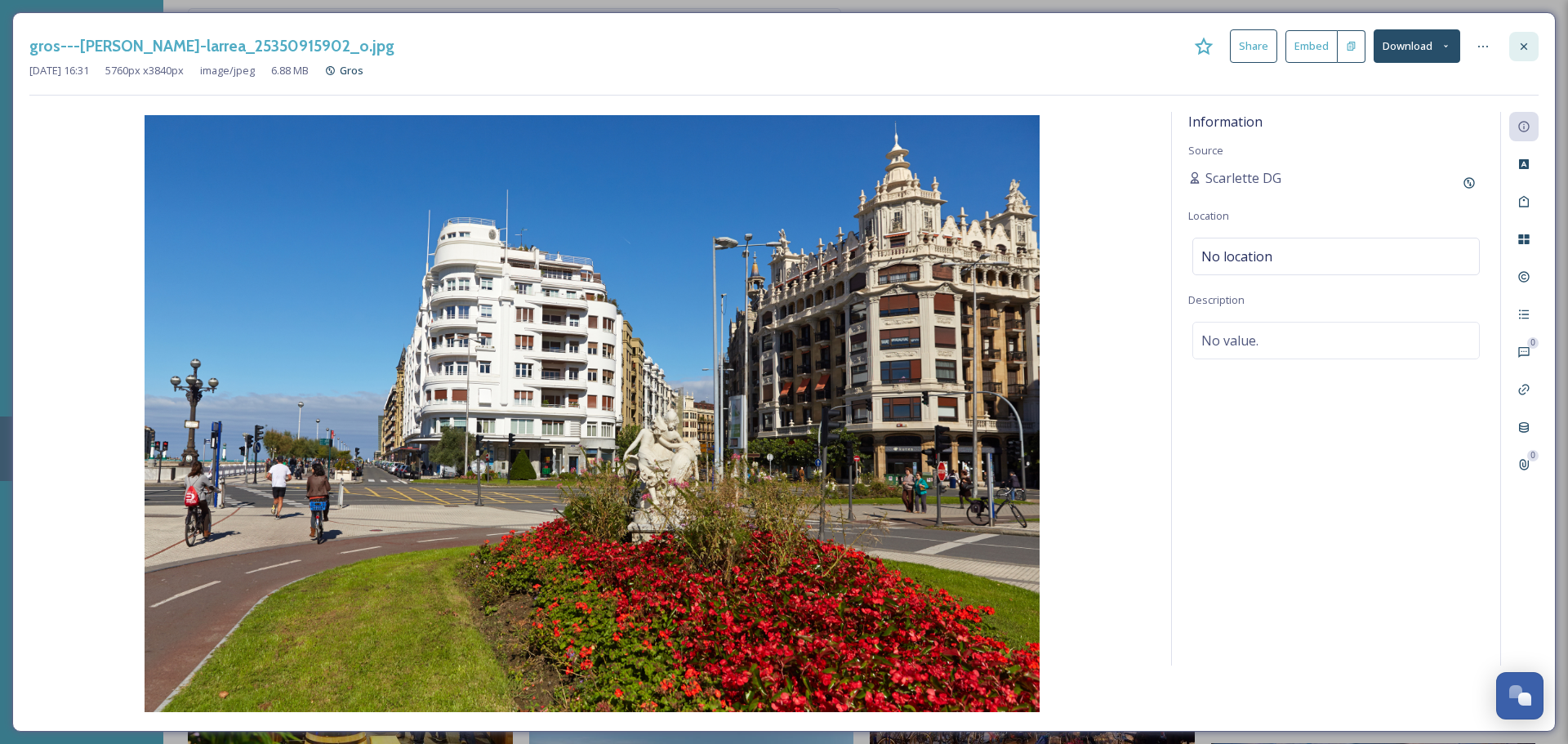
click at [1514, 52] on div at bounding box center [1524, 46] width 29 height 29
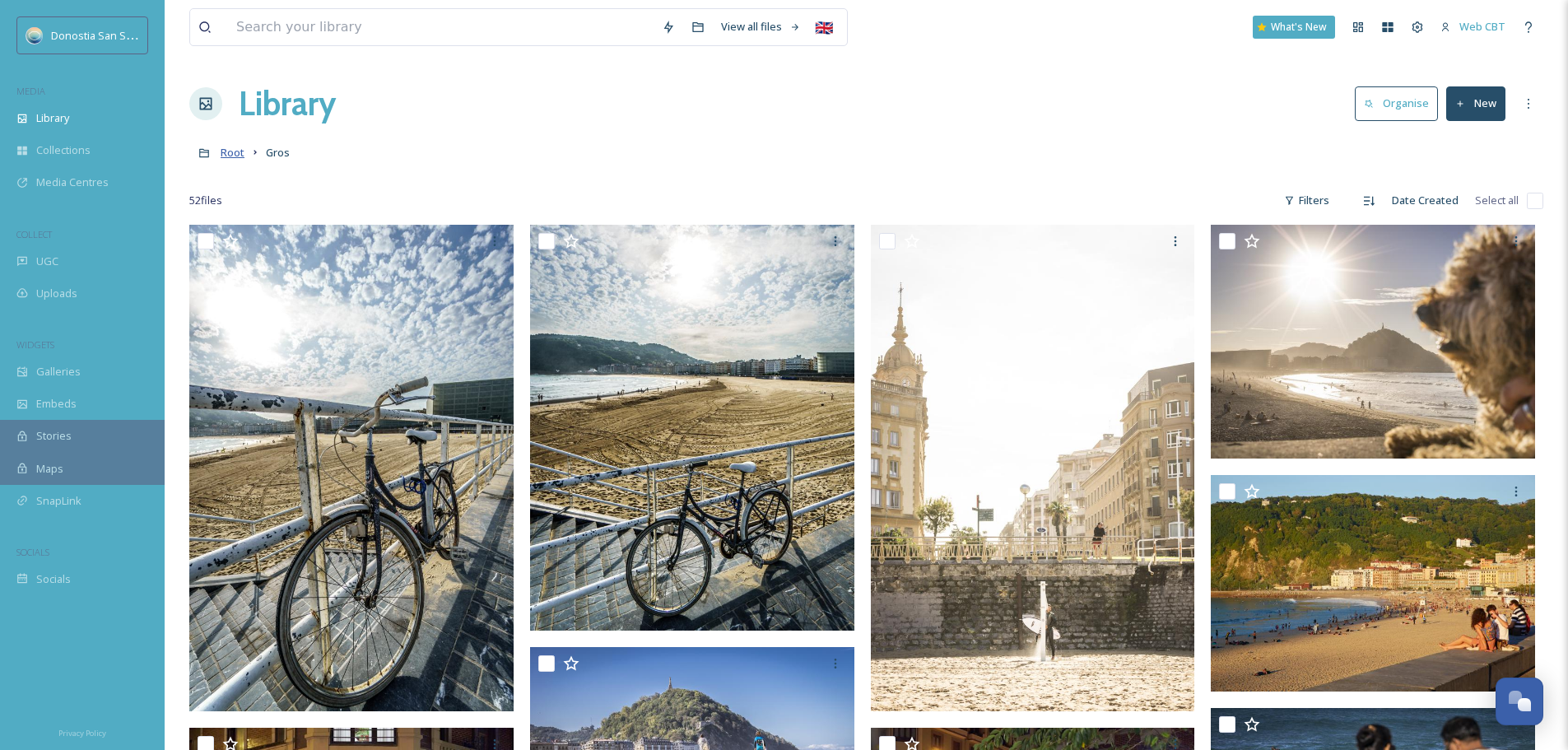
click at [235, 148] on span "Root" at bounding box center [232, 152] width 24 height 15
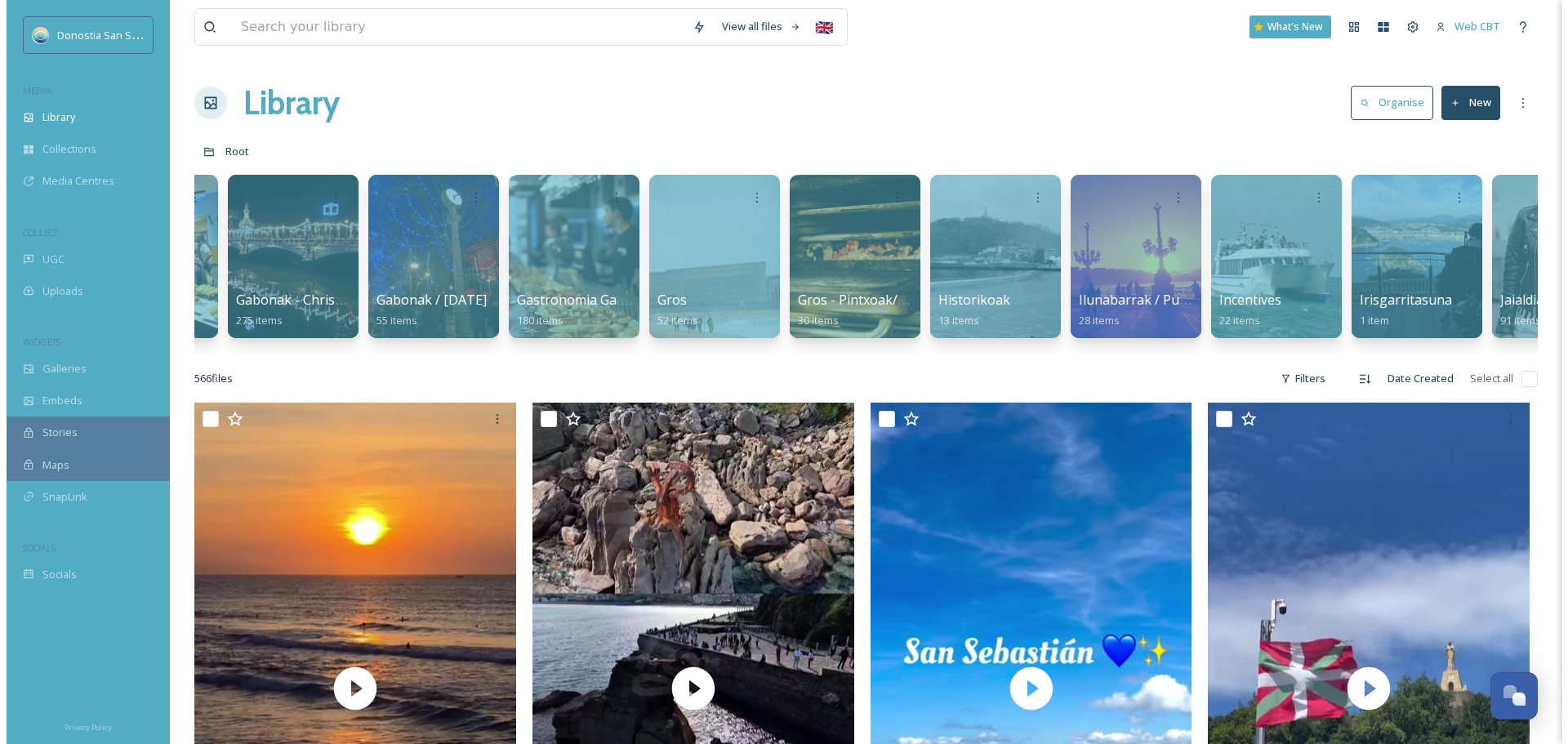
scroll to position [0, 2202]
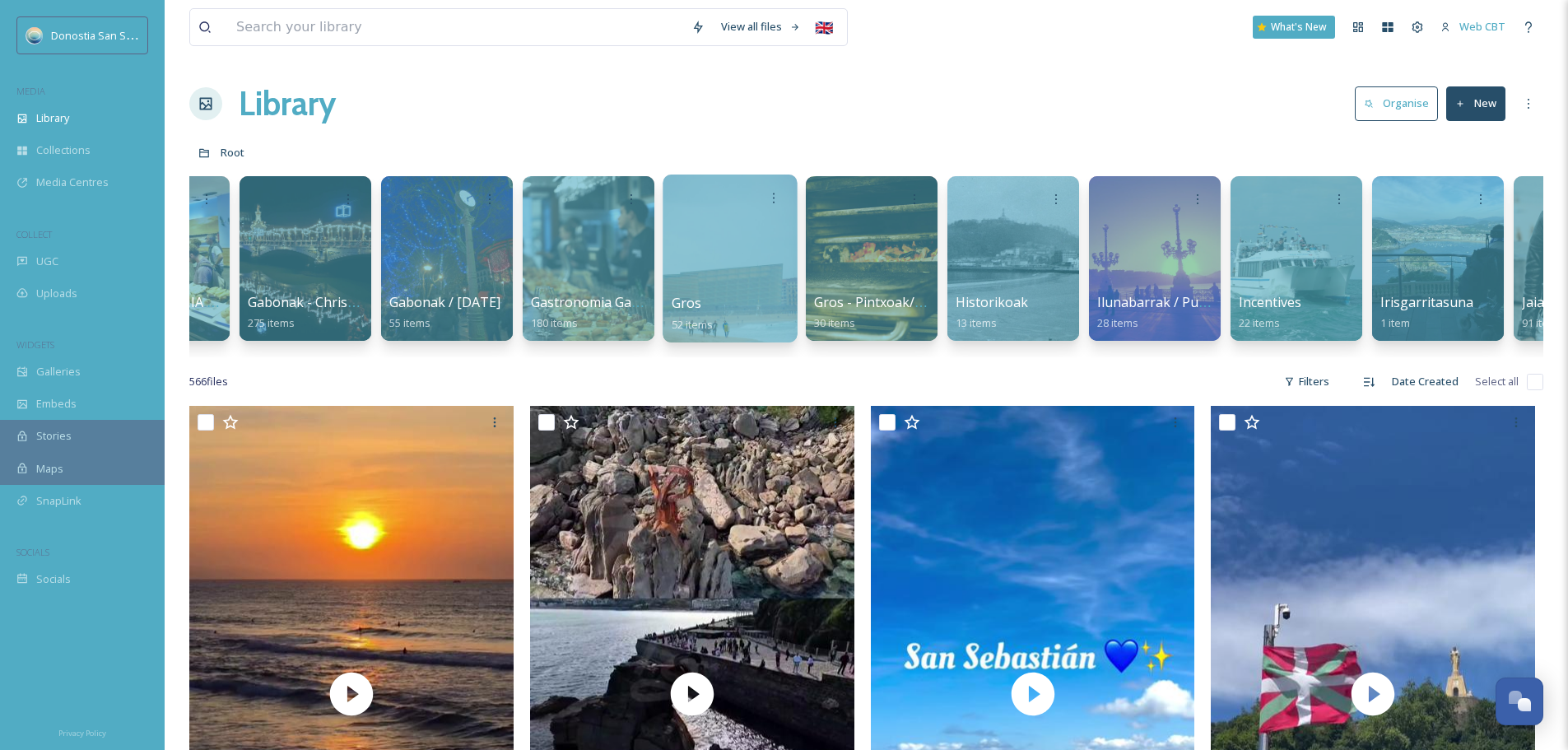
click at [668, 293] on div at bounding box center [730, 259] width 134 height 168
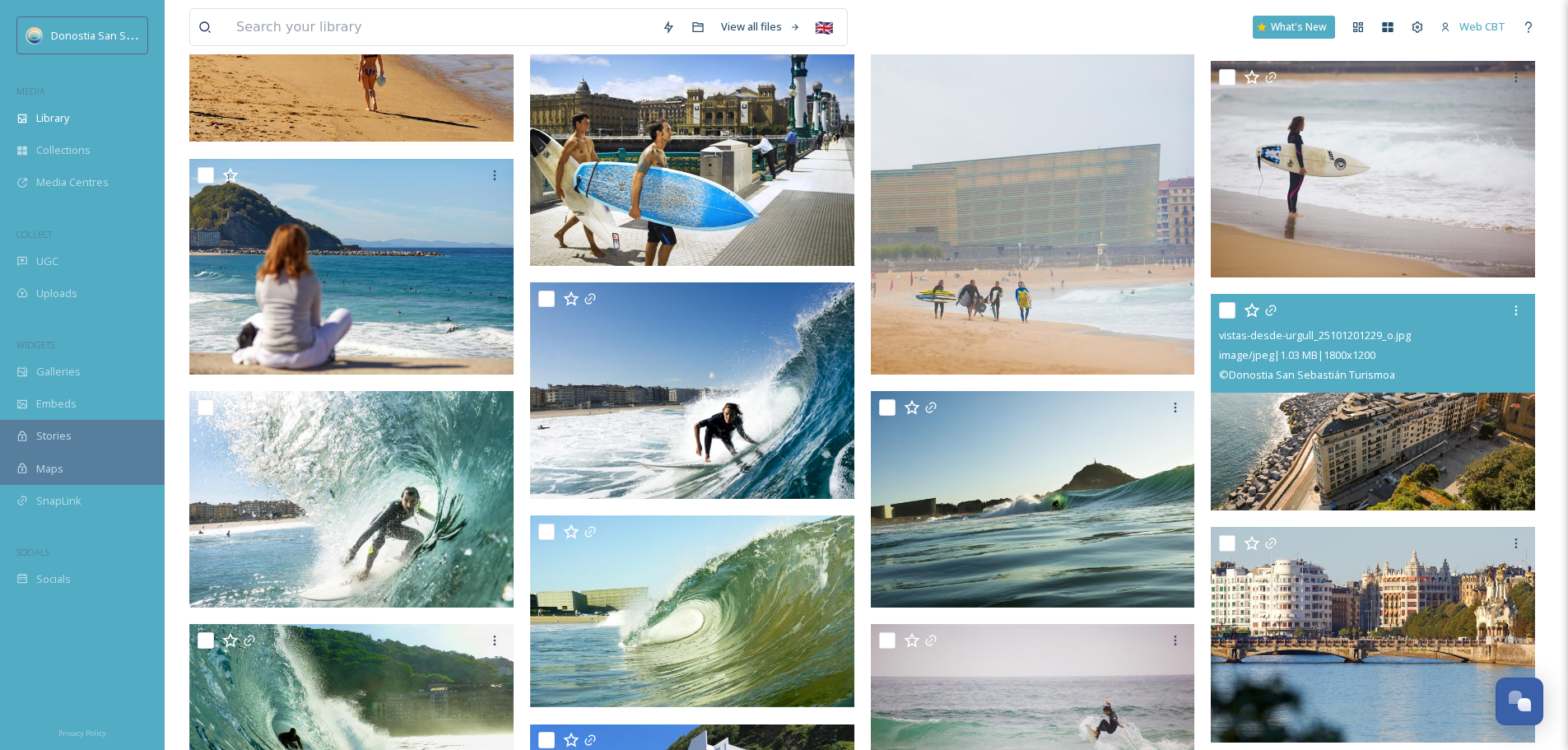
scroll to position [2304, 0]
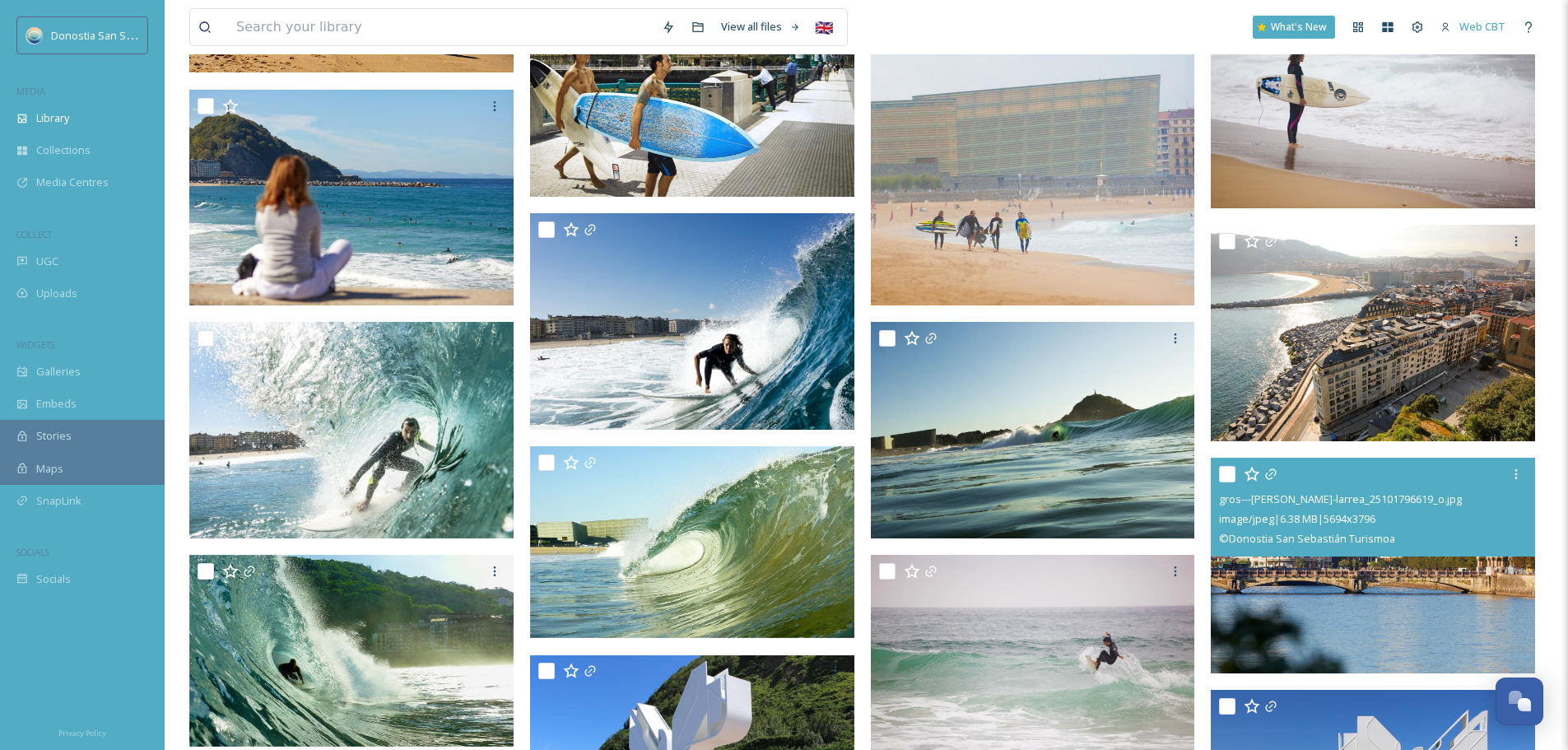
click at [1409, 581] on img at bounding box center [1374, 565] width 325 height 217
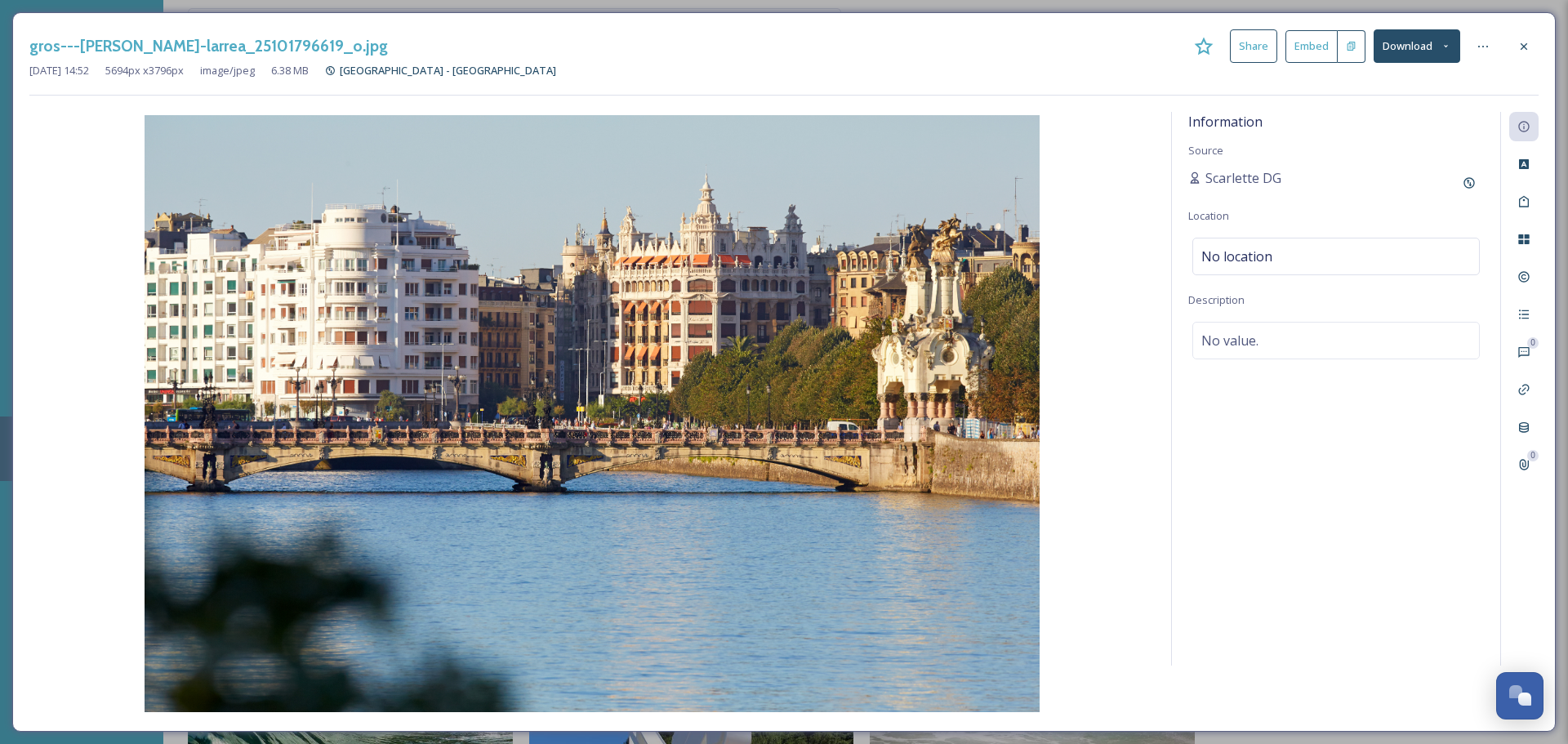
click at [1455, 49] on button "Download" at bounding box center [1417, 46] width 87 height 34
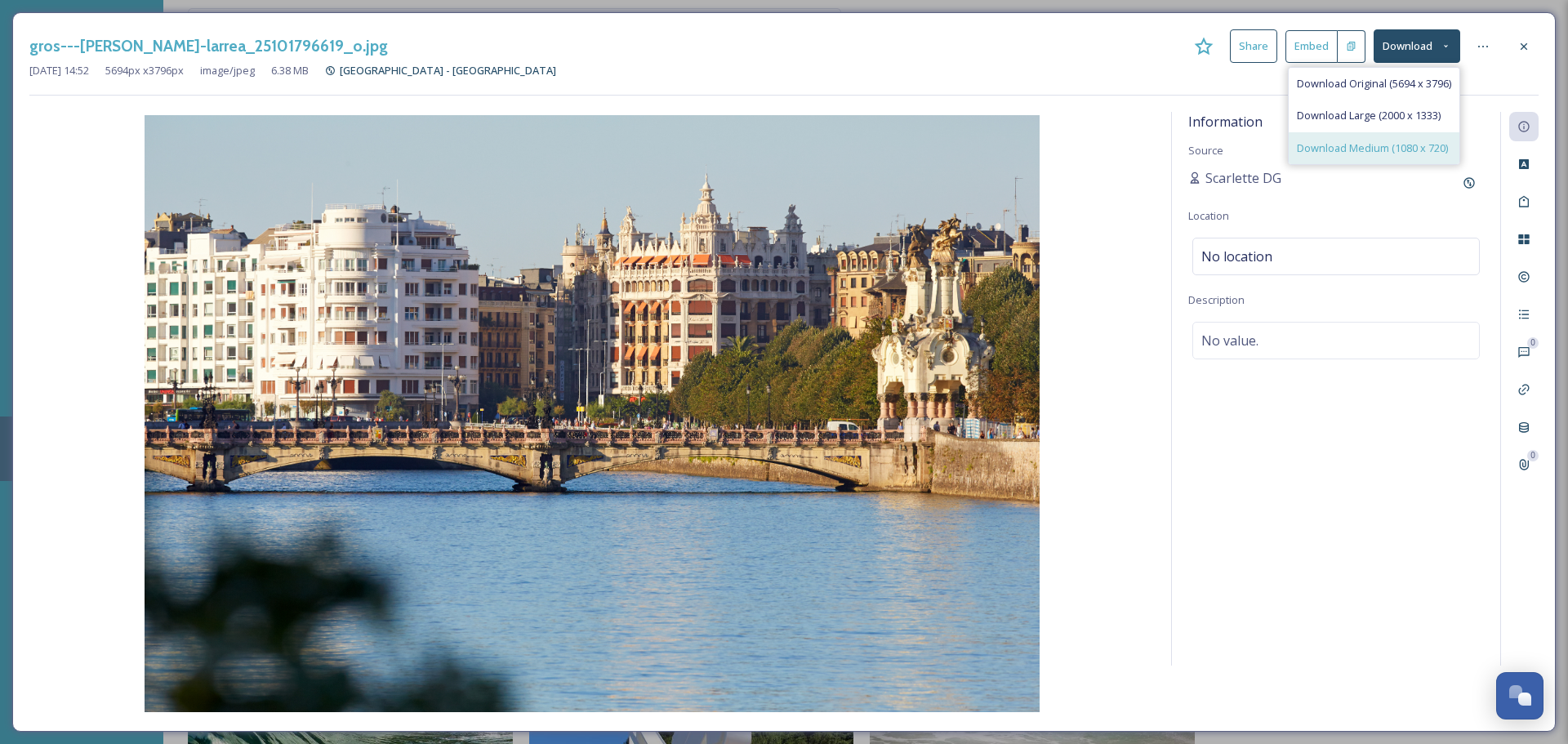
click at [1418, 154] on span "Download Medium (1080 x 720)" at bounding box center [1372, 149] width 151 height 16
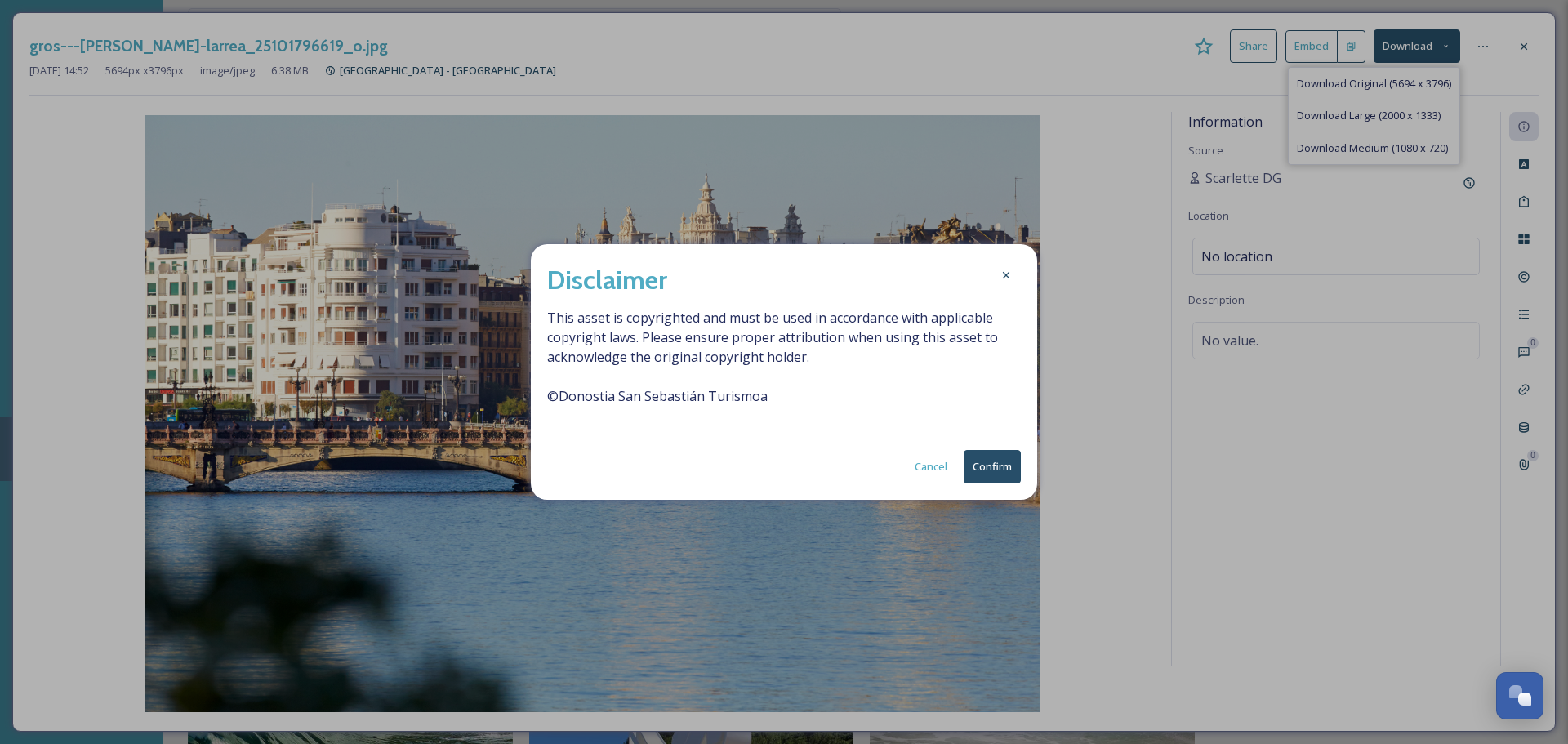
click at [991, 455] on button "Confirm" at bounding box center [992, 467] width 58 height 34
